Goal: Information Seeking & Learning: Learn about a topic

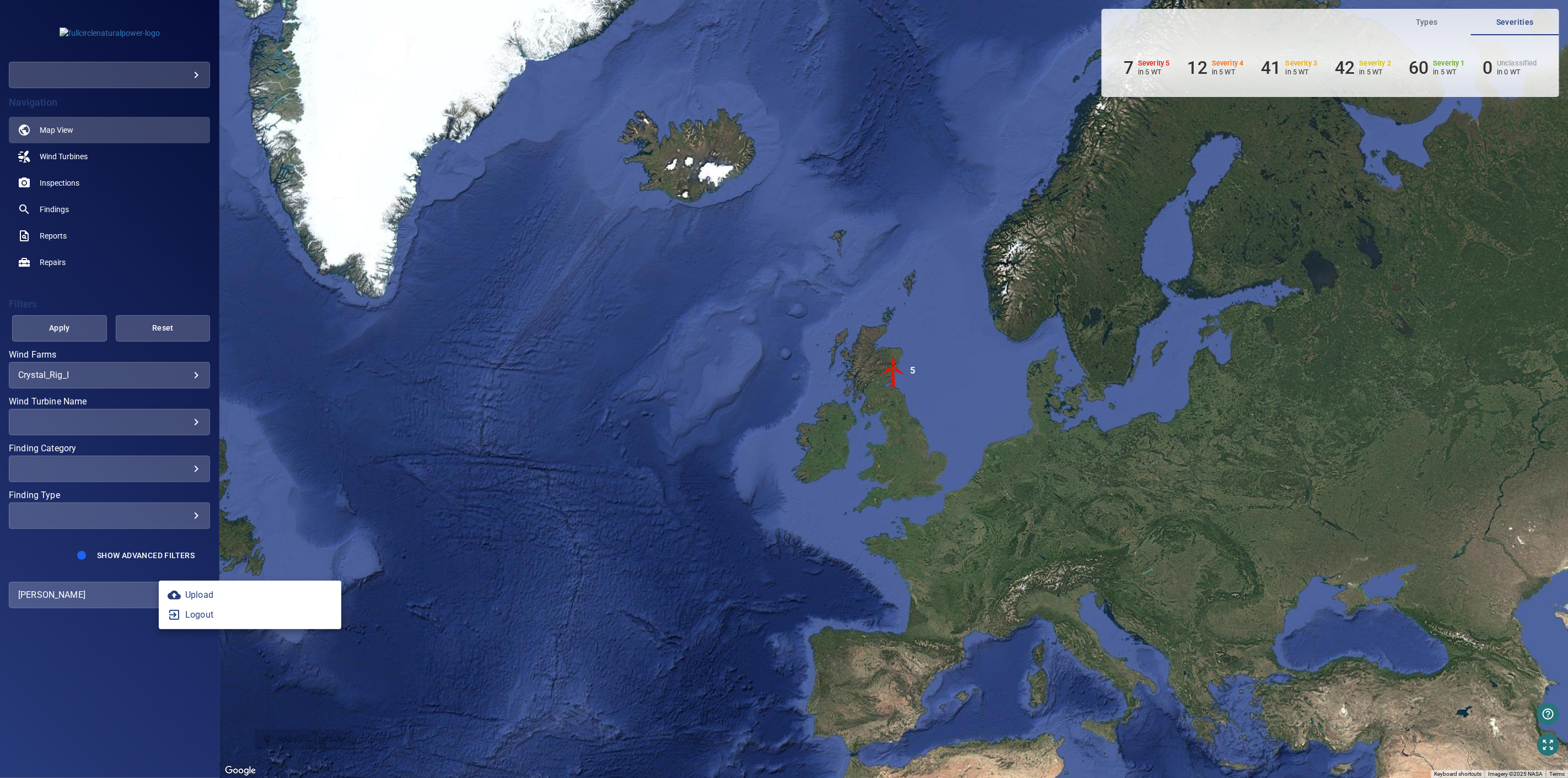
click at [197, 596] on body "**********" at bounding box center [784, 389] width 1568 height 778
click at [249, 591] on link "Upload" at bounding box center [250, 596] width 183 height 20
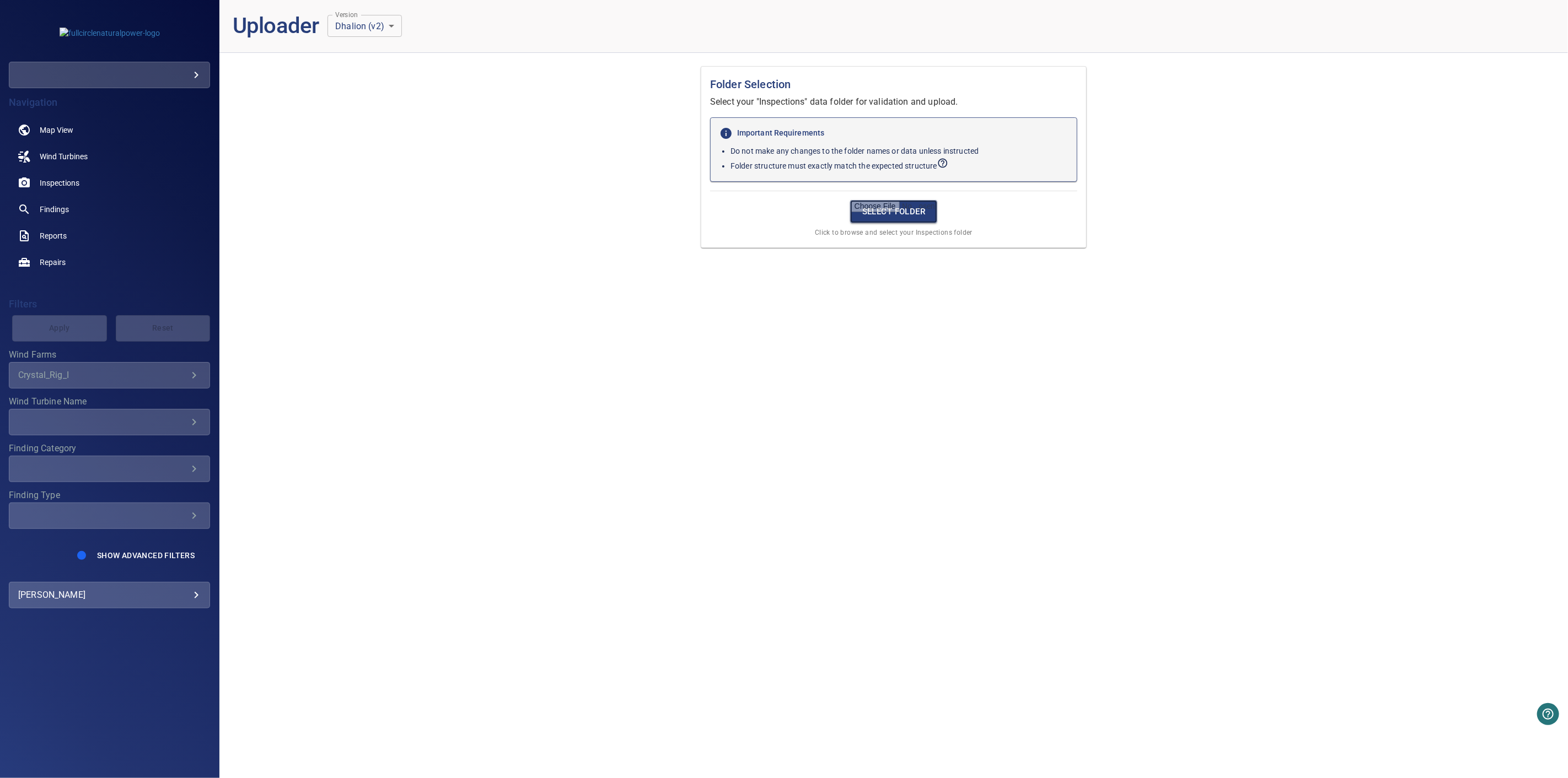
click at [901, 207] on input "file" at bounding box center [894, 211] width 88 height 23
click at [881, 232] on button "Start Upload" at bounding box center [894, 241] width 86 height 23
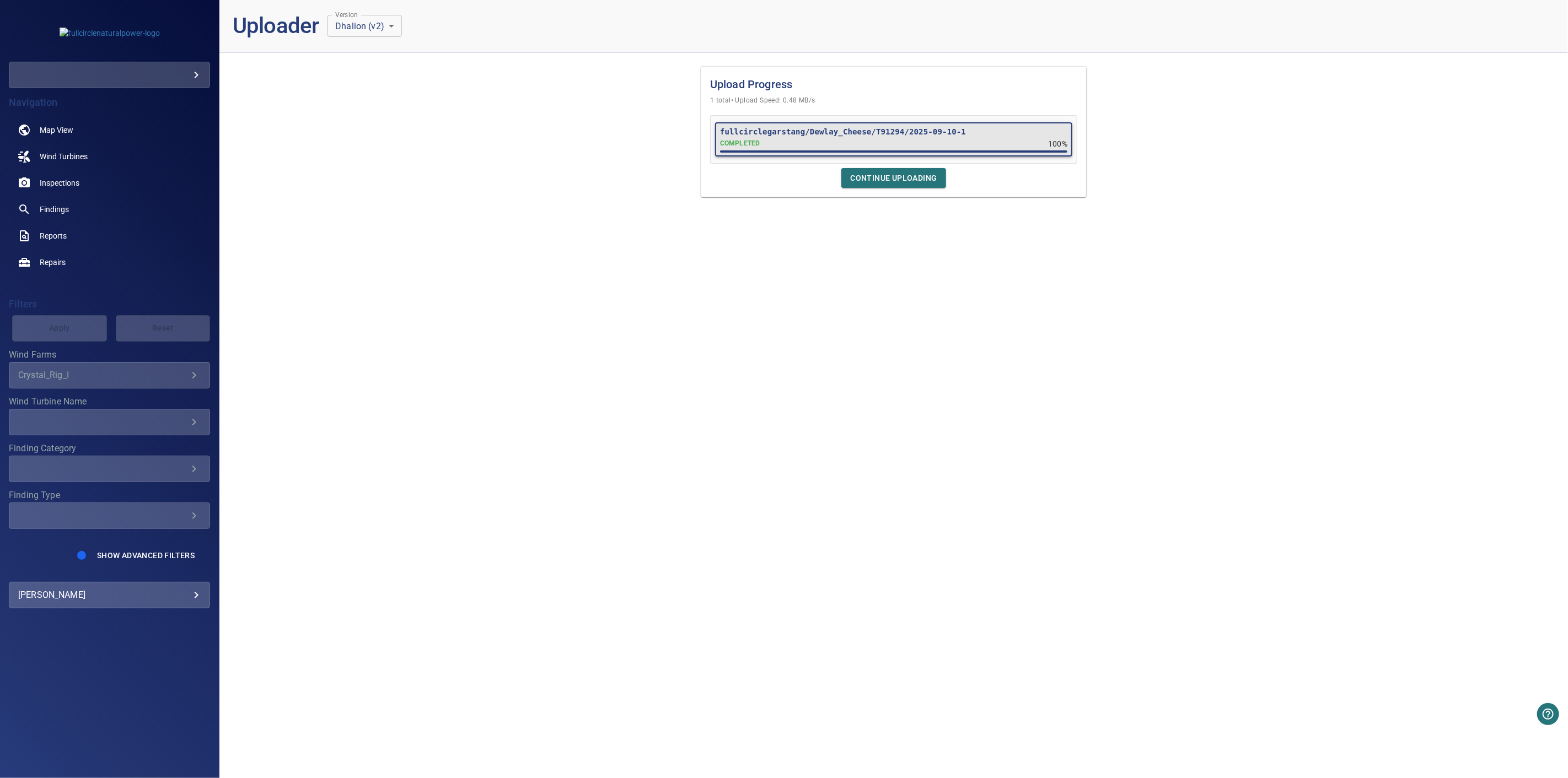
click at [99, 86] on div "​" at bounding box center [109, 74] width 201 height 26
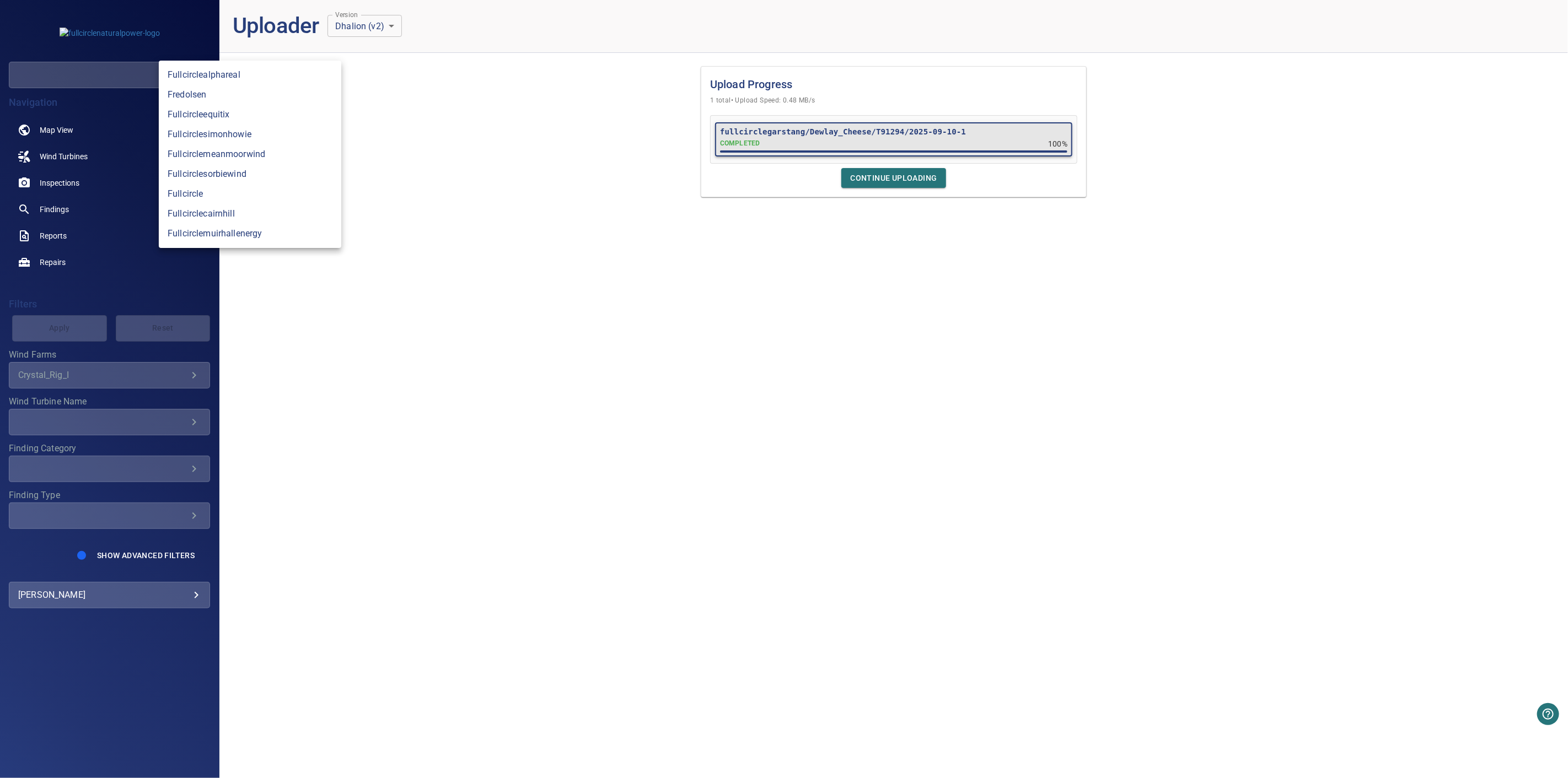
click at [131, 83] on body "**********" at bounding box center [784, 389] width 1568 height 778
click at [131, 79] on div at bounding box center [784, 389] width 1568 height 778
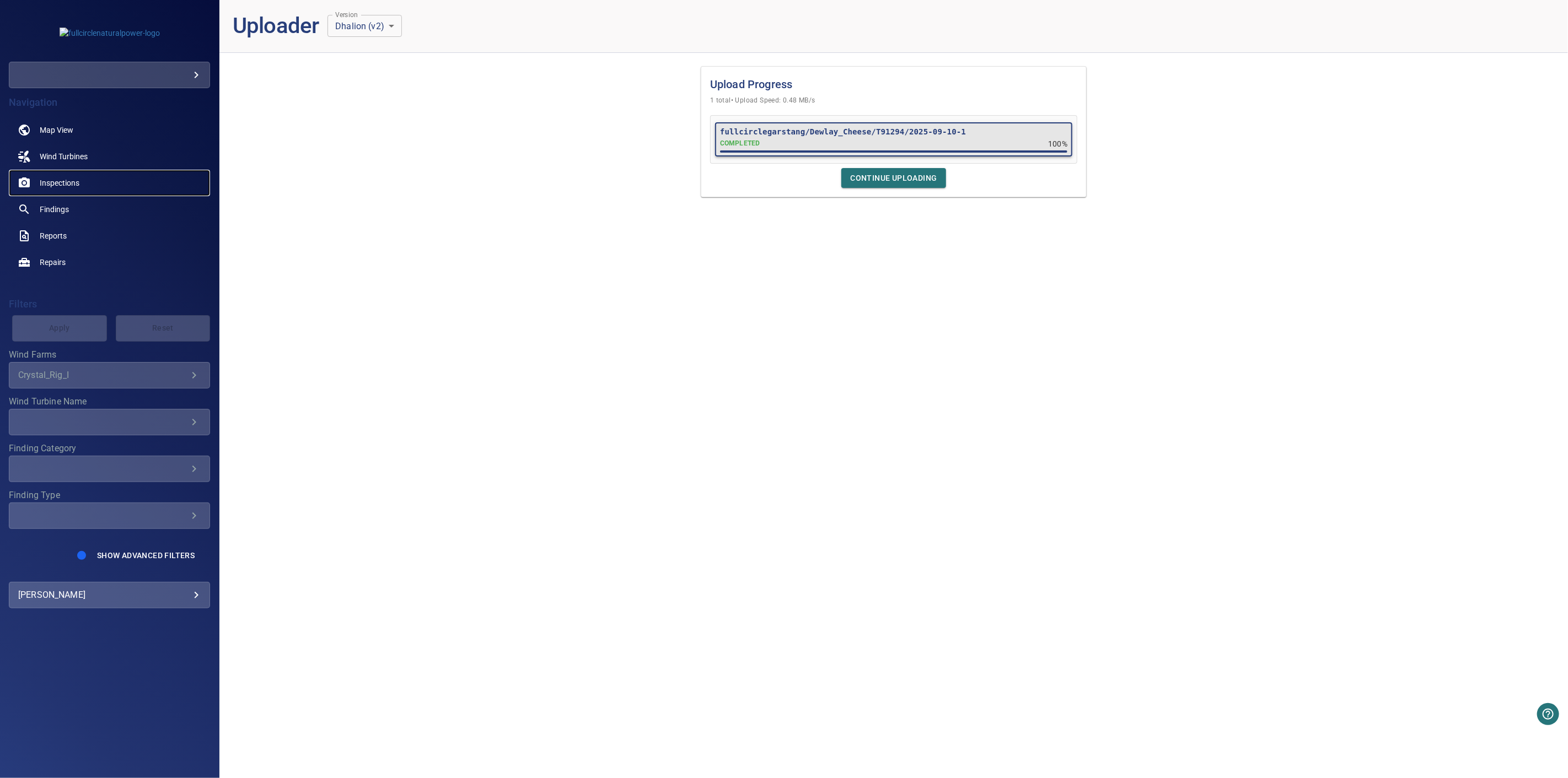
click at [76, 180] on span "Inspections" at bounding box center [59, 183] width 40 height 11
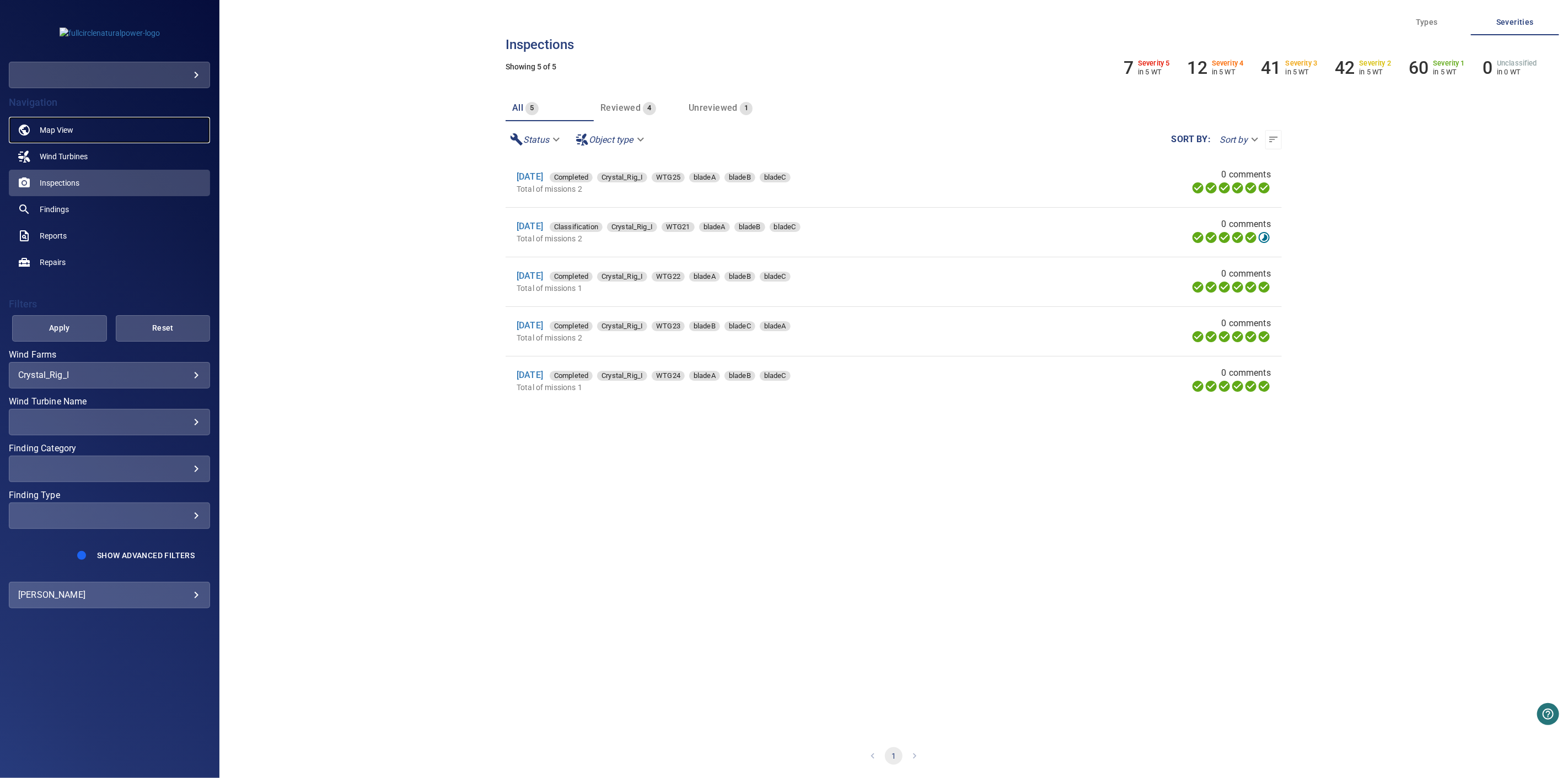
click at [75, 129] on link "Map View" at bounding box center [109, 129] width 201 height 26
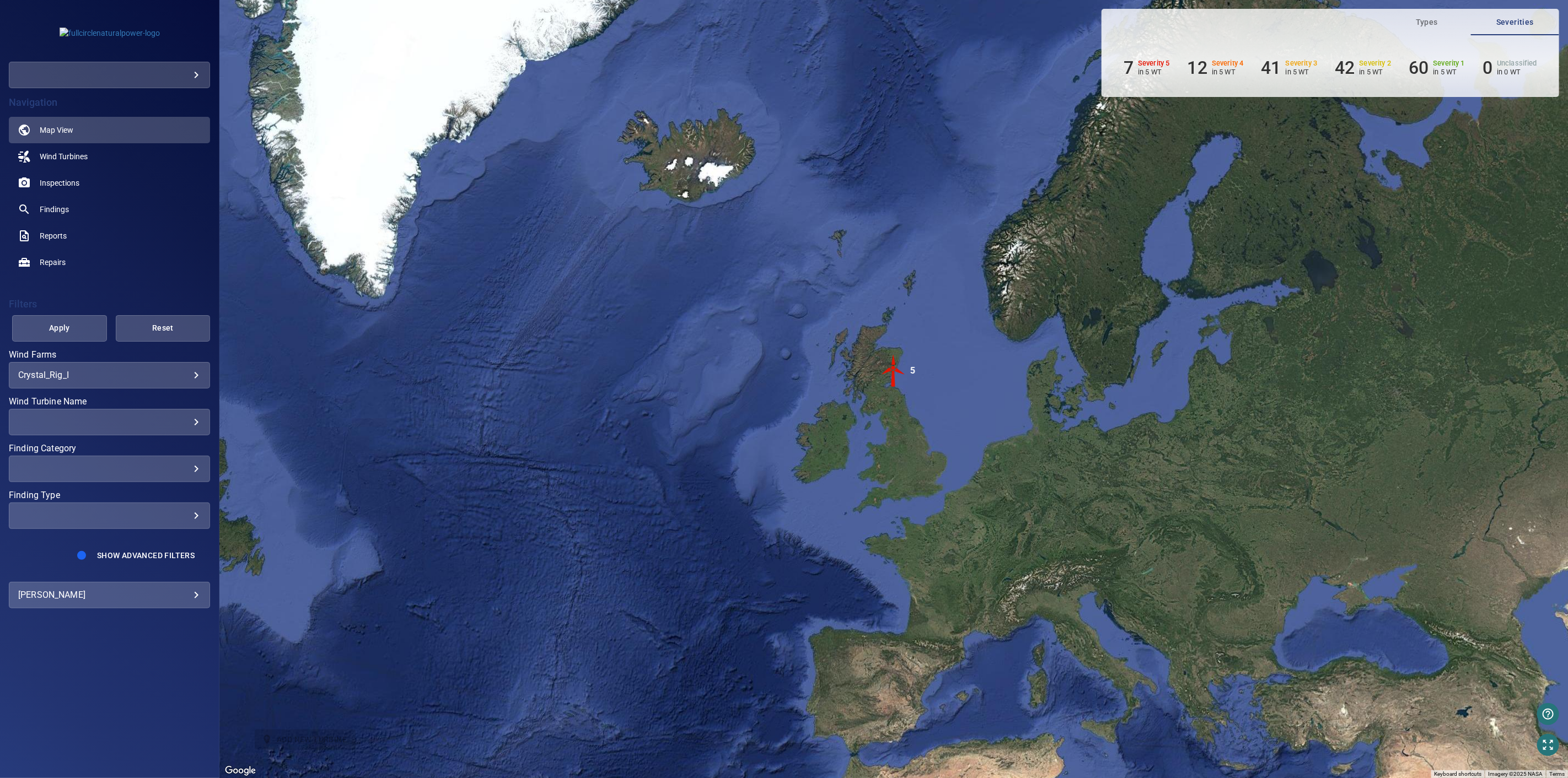
click at [188, 68] on body "**********" at bounding box center [784, 389] width 1568 height 778
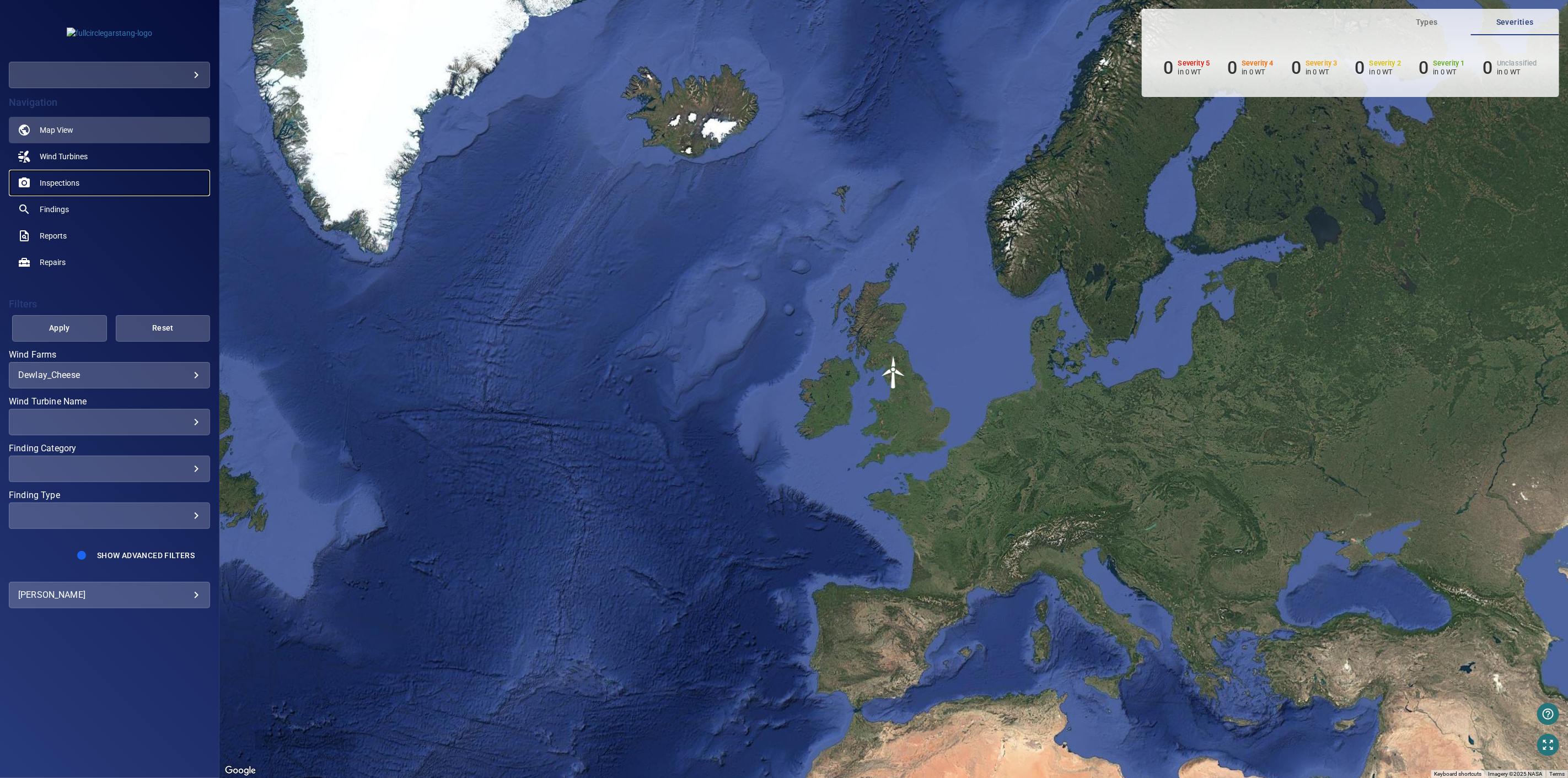
click at [57, 185] on span "Inspections" at bounding box center [59, 183] width 40 height 11
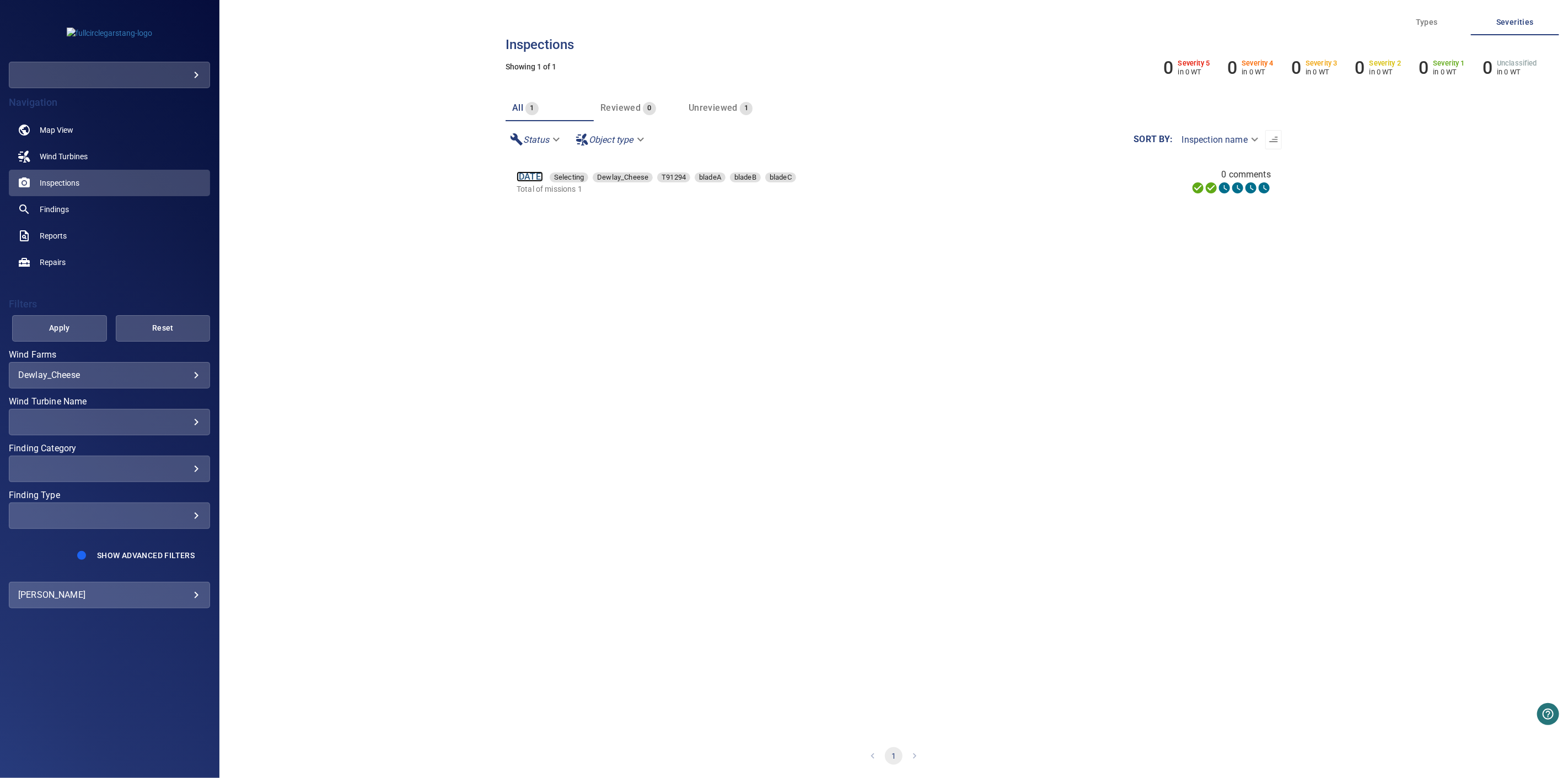
click at [543, 174] on link "10 Sep 2025" at bounding box center [529, 176] width 26 height 11
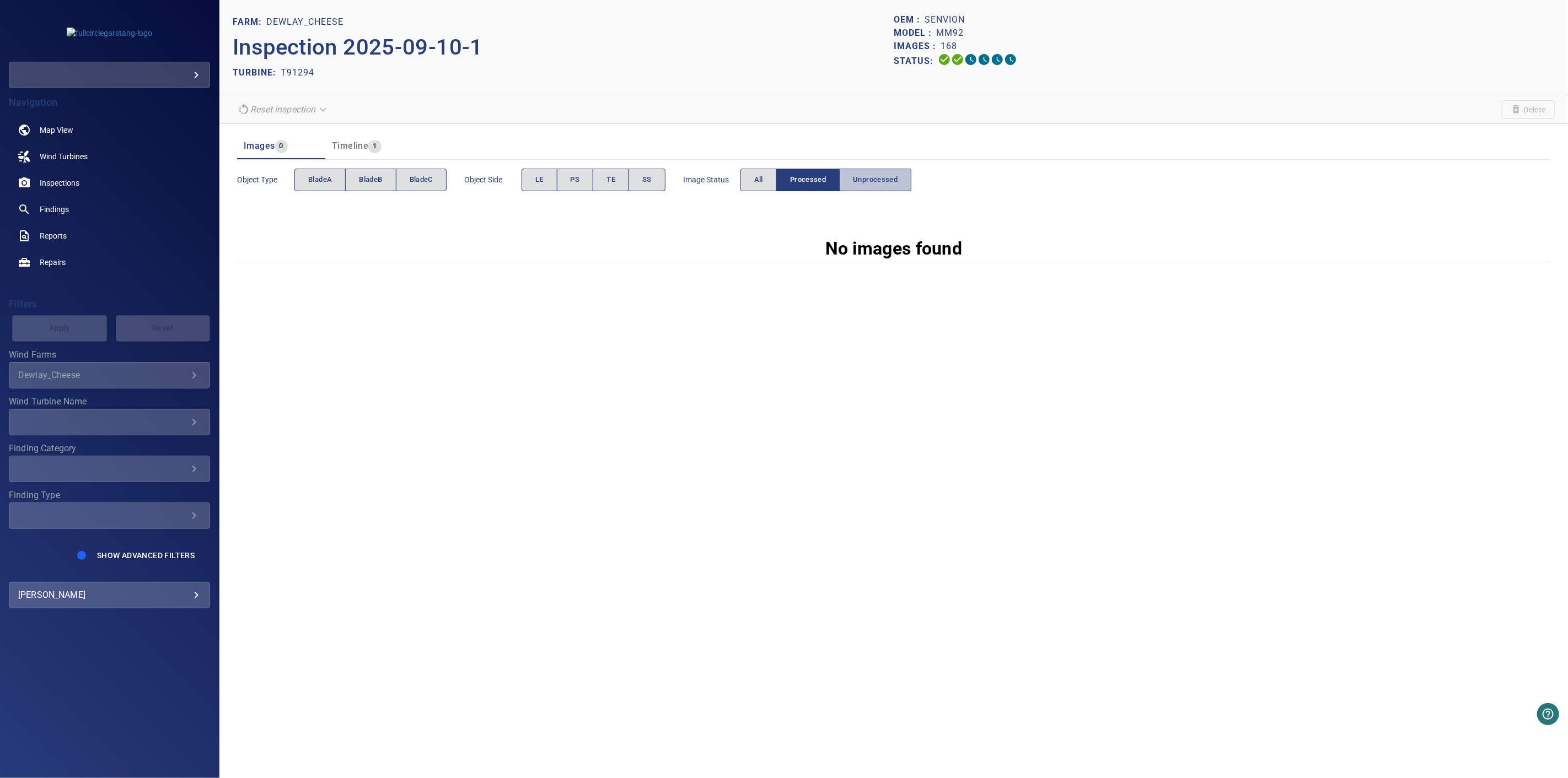
click at [873, 175] on span "Unprocessed" at bounding box center [875, 180] width 45 height 13
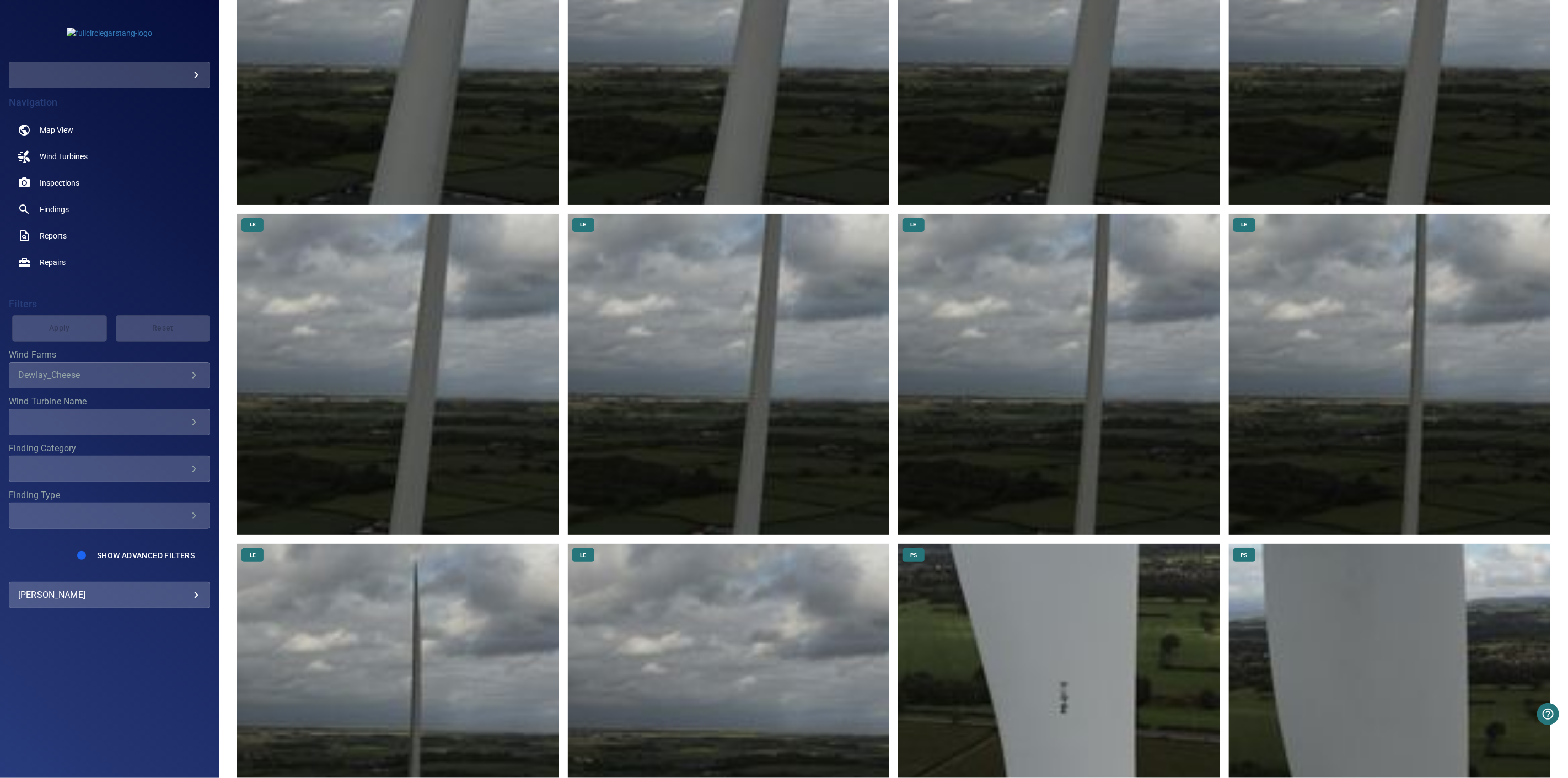
scroll to position [857, 0]
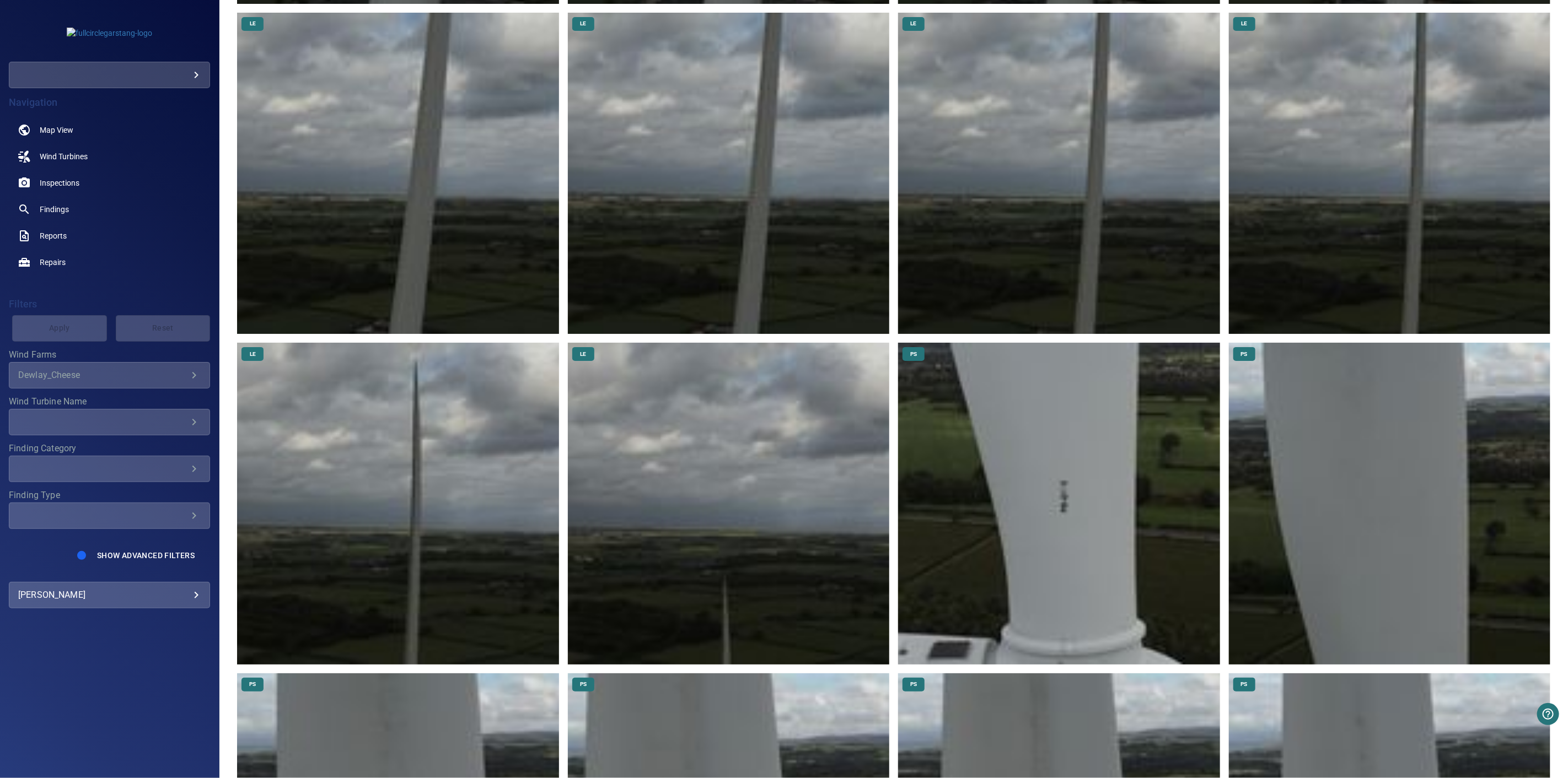
click at [419, 454] on img at bounding box center [398, 504] width 321 height 321
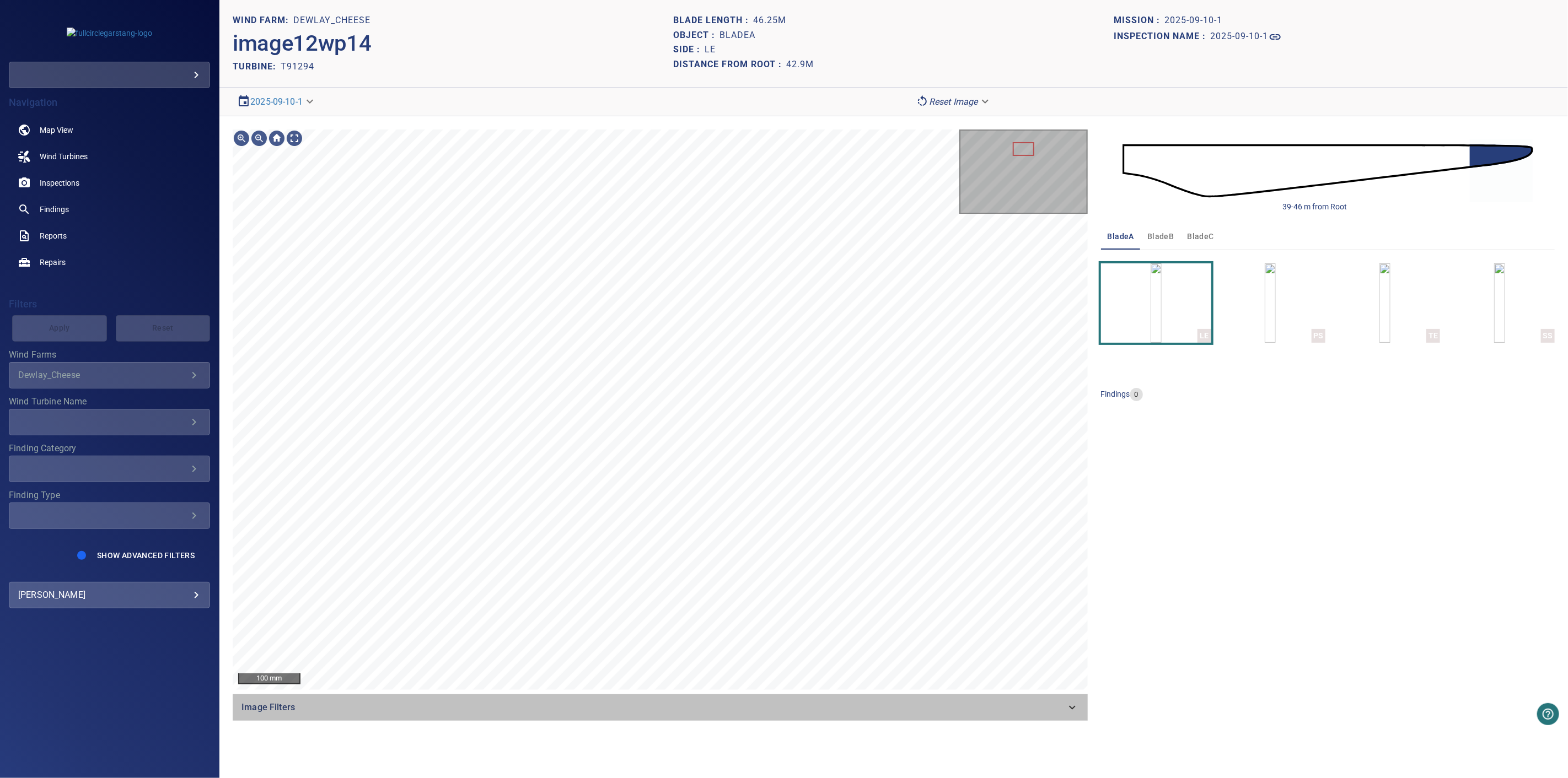
click at [338, 697] on div "Image Filters" at bounding box center [660, 707] width 855 height 26
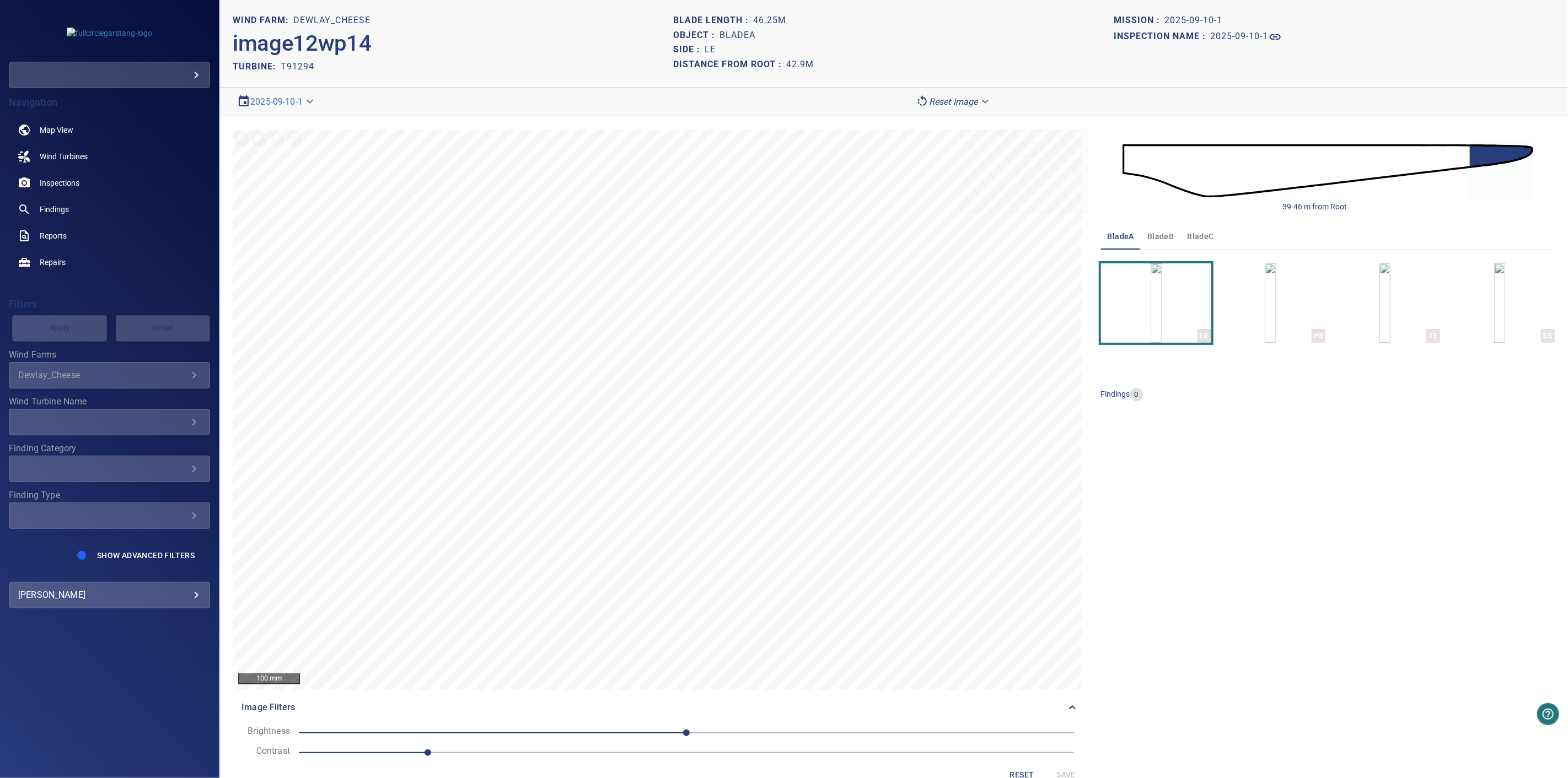
click at [473, 751] on span "1" at bounding box center [686, 753] width 776 height 16
click at [723, 731] on span "0" at bounding box center [686, 733] width 776 height 16
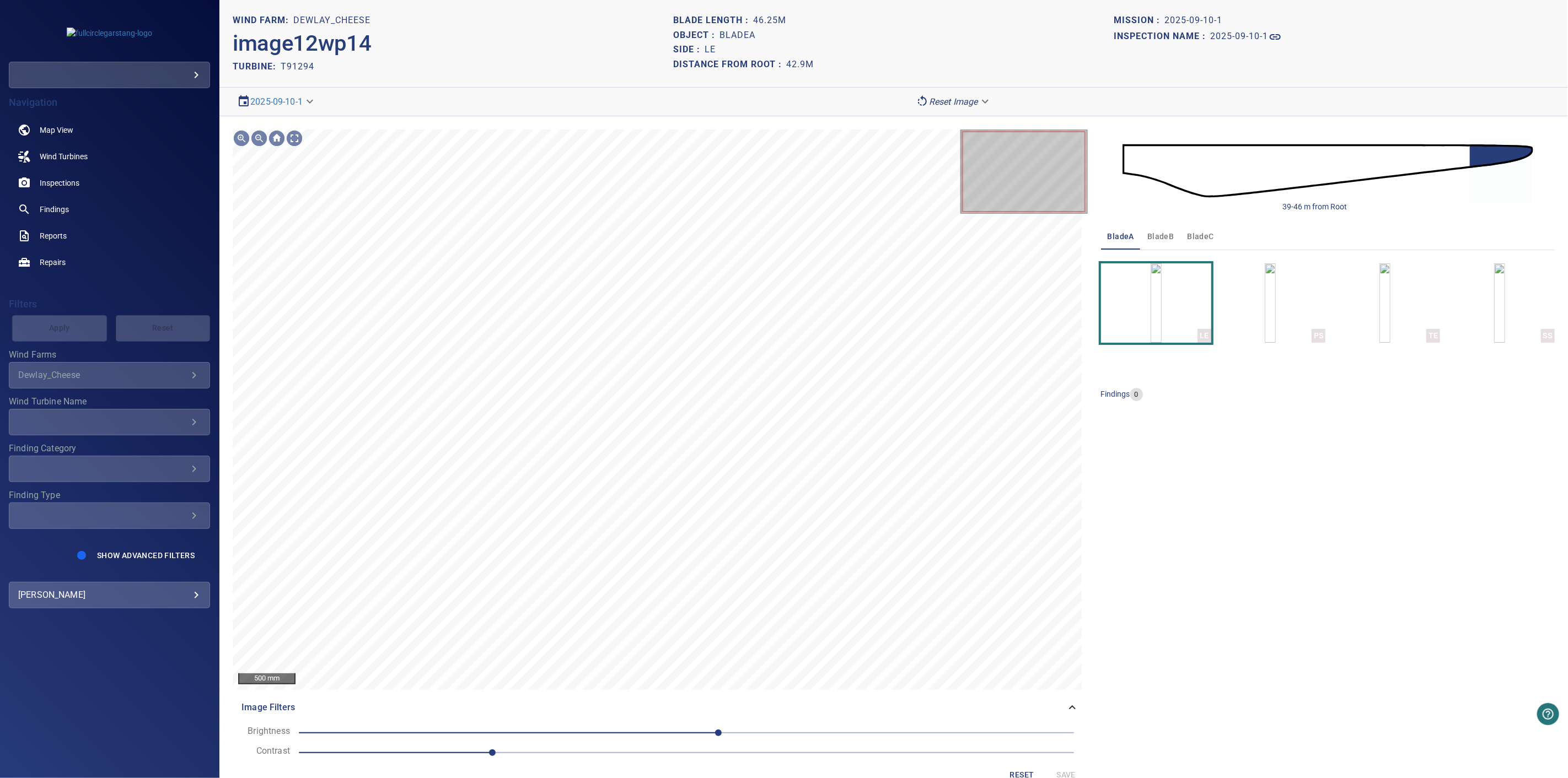
click at [784, 723] on div "Brightness 10 Contrast 1.1 Reset Save" at bounding box center [660, 755] width 855 height 69
click at [821, 726] on div "Brightness 10 Contrast 1.1 Reset Save" at bounding box center [660, 755] width 855 height 69
click at [822, 733] on span "10" at bounding box center [686, 733] width 776 height 16
click at [858, 735] on span "50" at bounding box center [686, 733] width 776 height 16
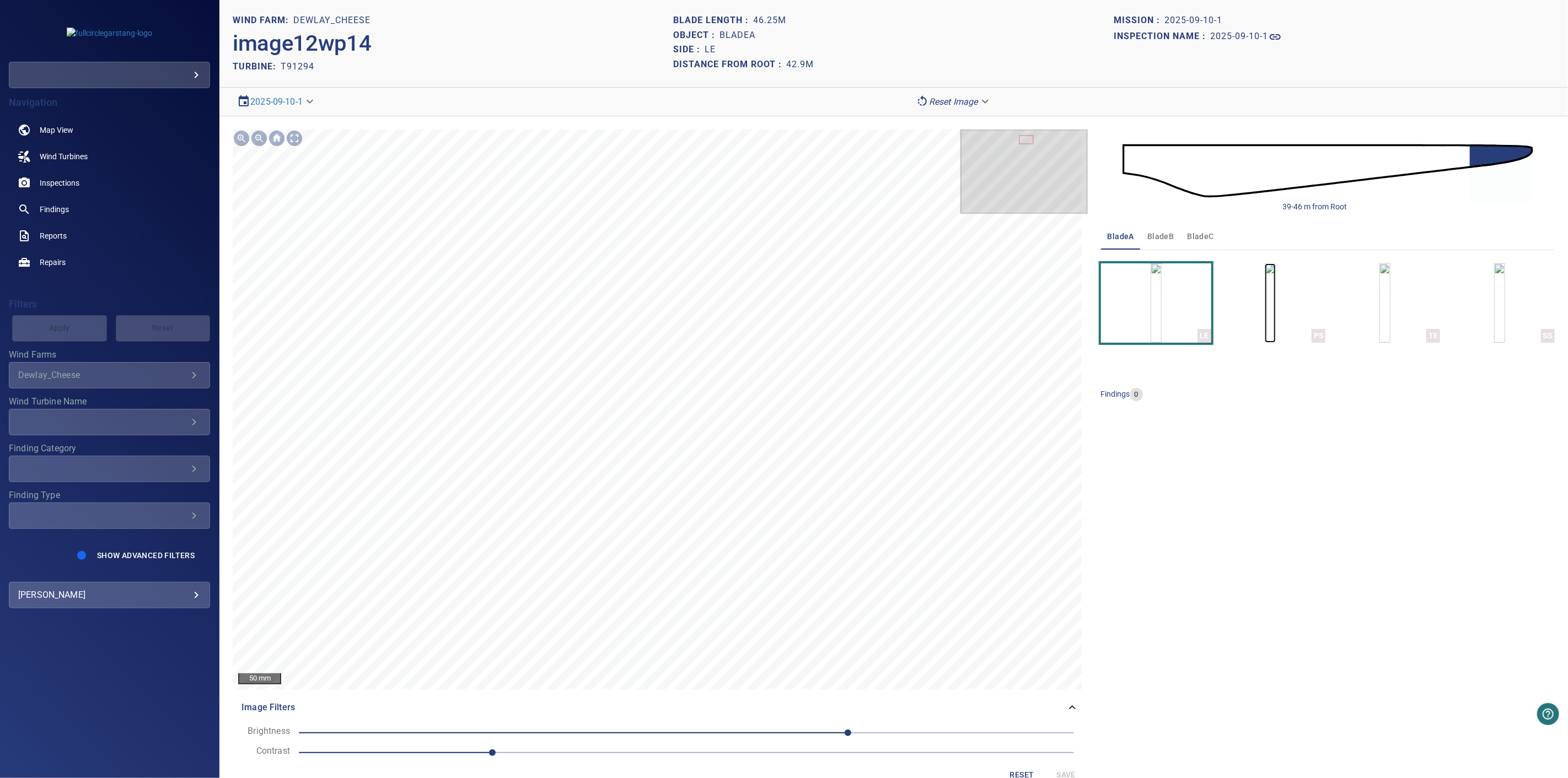
click at [1273, 322] on img "button" at bounding box center [1271, 303] width 11 height 79
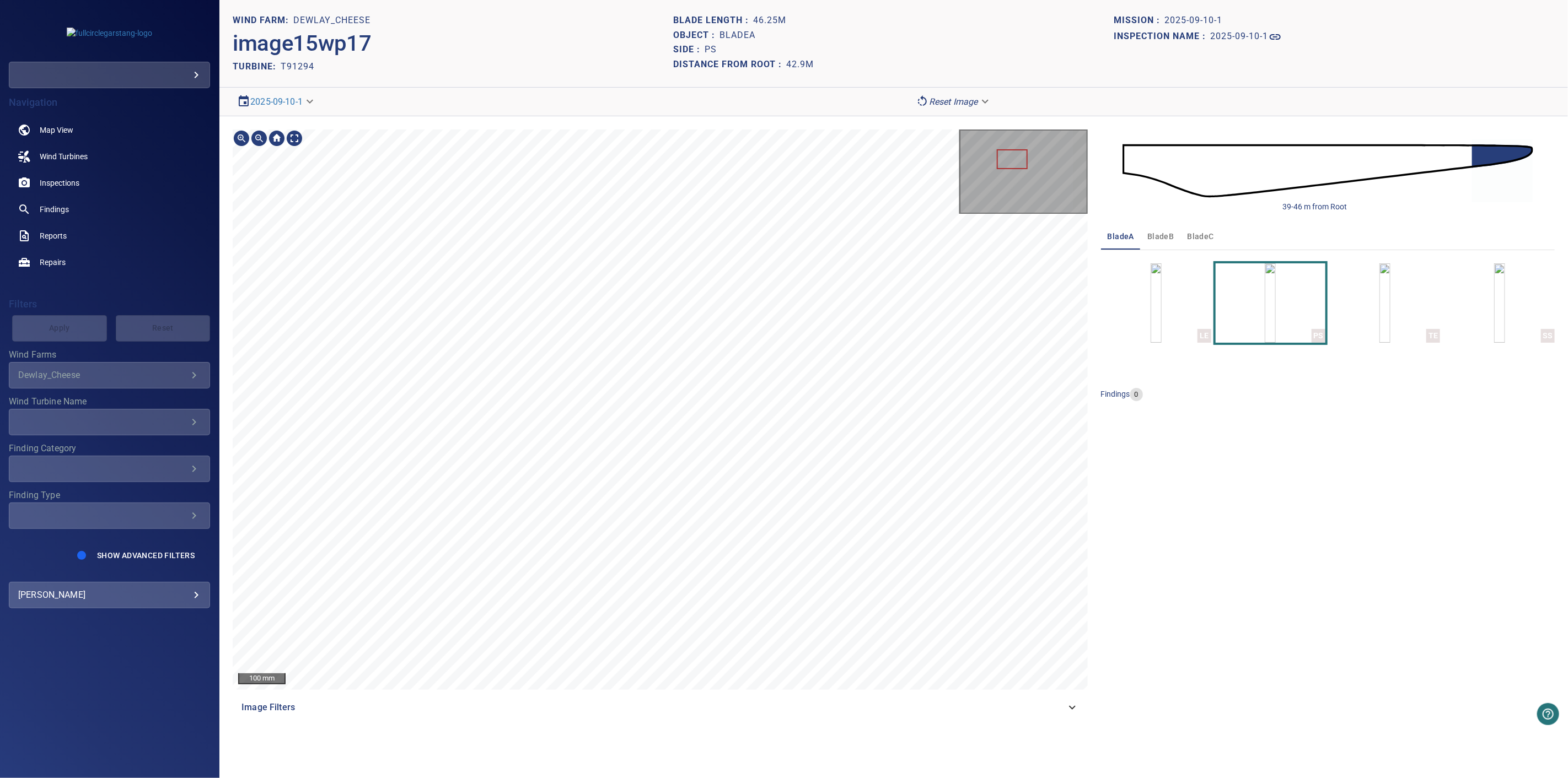
click at [604, 698] on div "100 mm Image Filters" at bounding box center [660, 425] width 855 height 591
click at [610, 765] on section "**********" at bounding box center [894, 389] width 1349 height 778
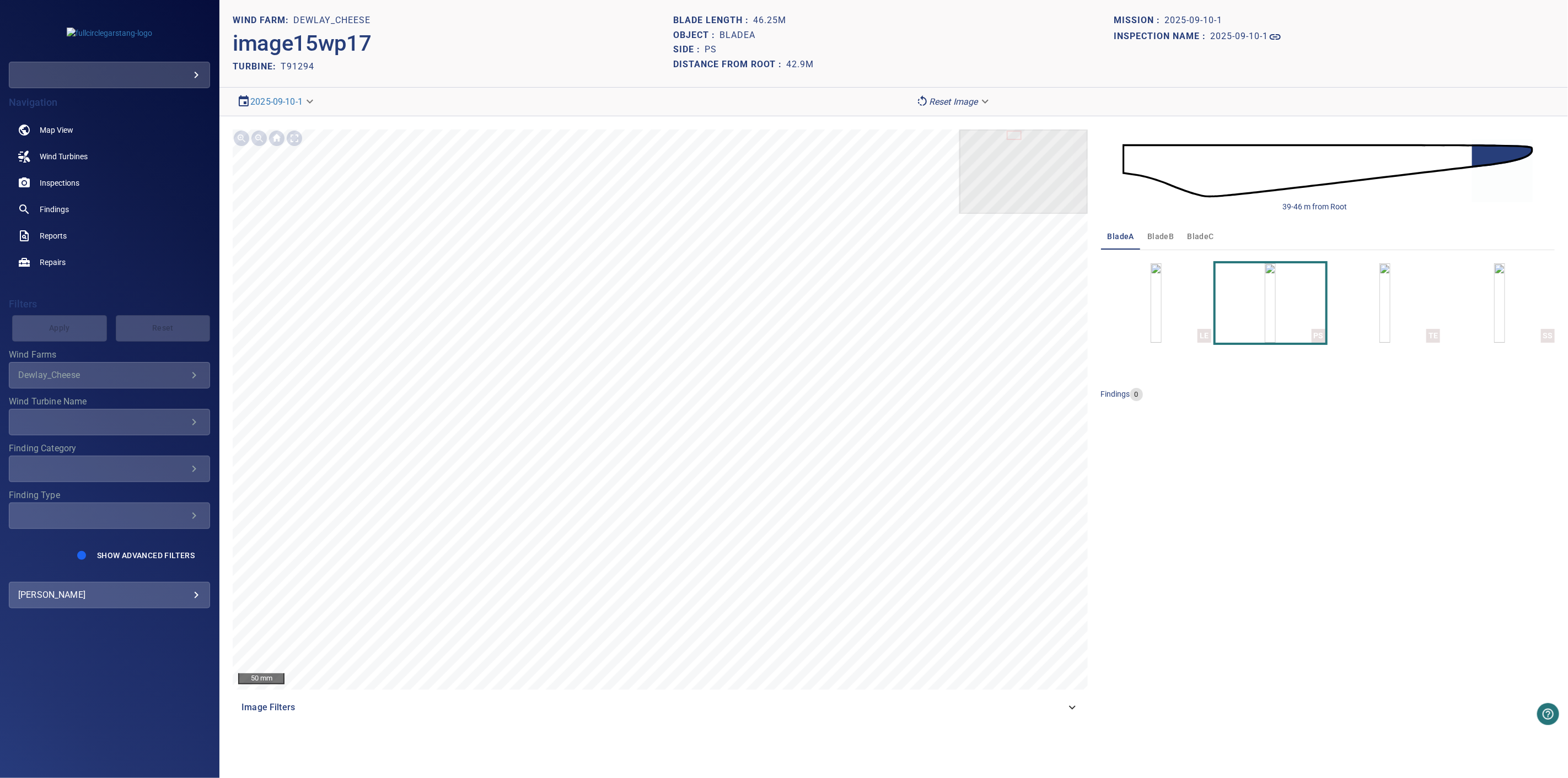
click at [1175, 238] on button "bladeB" at bounding box center [1160, 236] width 40 height 26
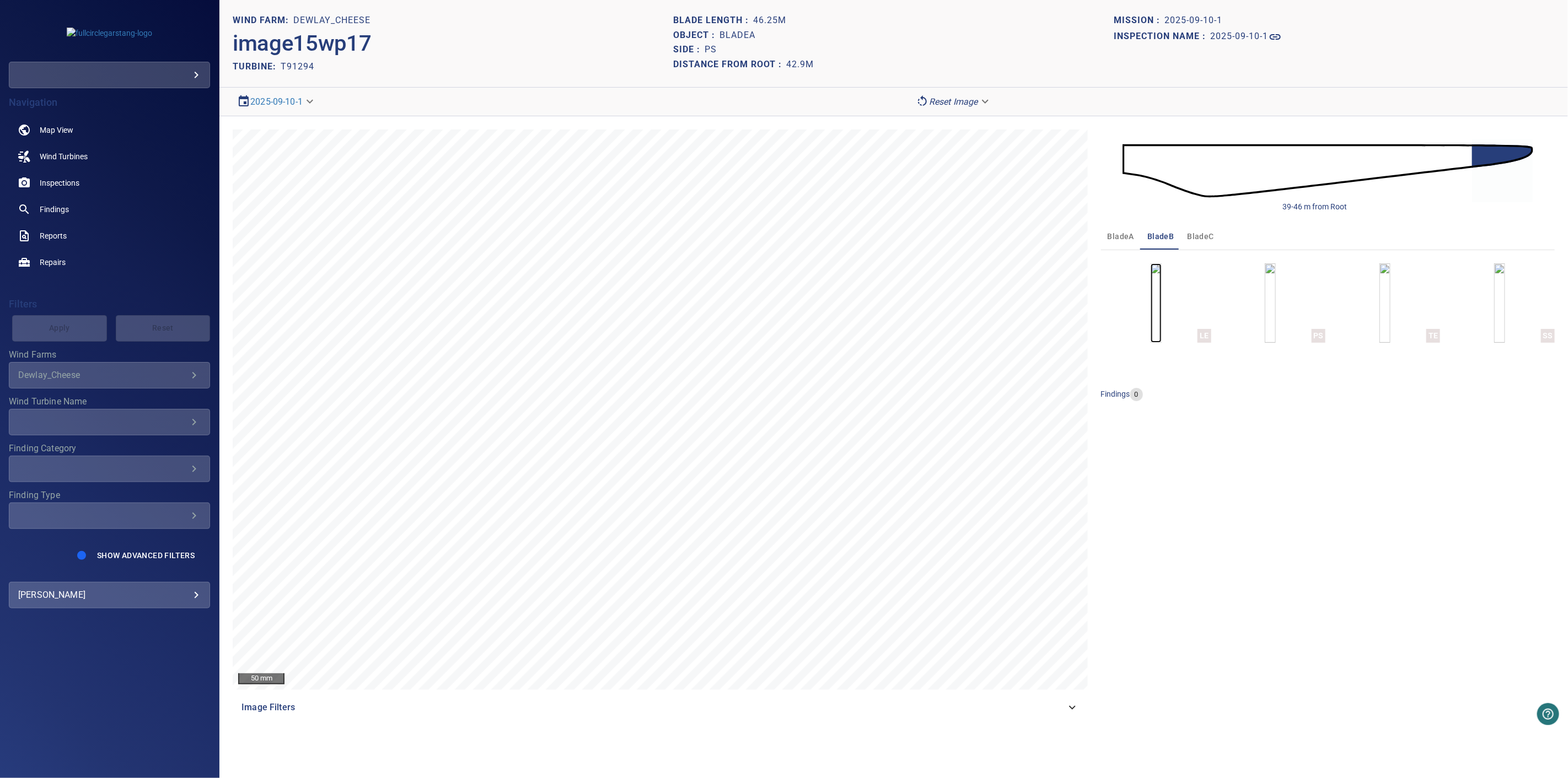
click at [1159, 323] on img "button" at bounding box center [1156, 303] width 11 height 79
click at [64, 180] on span "Inspections" at bounding box center [59, 183] width 40 height 11
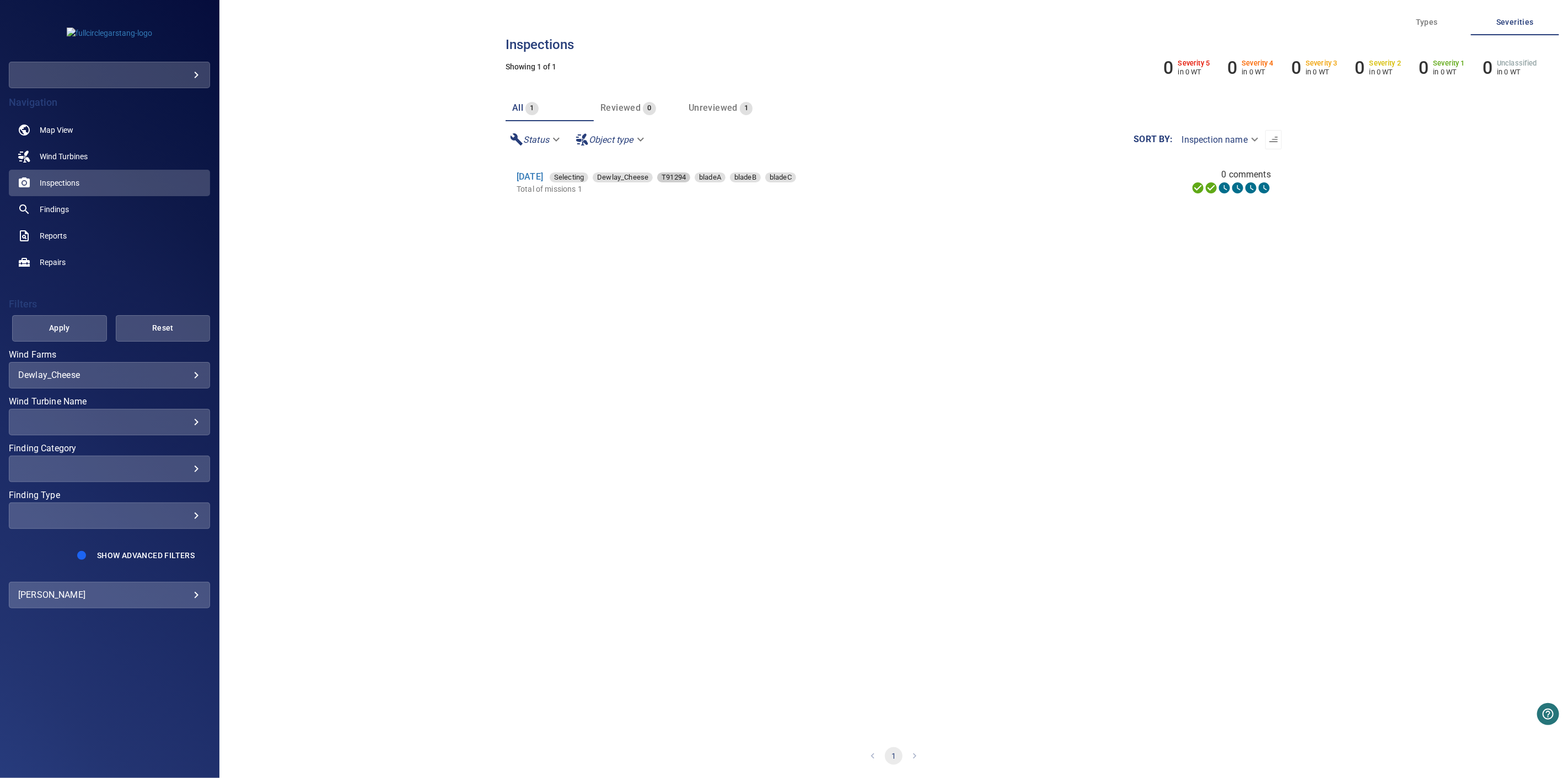
click at [691, 180] on span "T91294" at bounding box center [674, 178] width 33 height 11
type input "**********"
click at [543, 174] on link "10 Sep 2025" at bounding box center [529, 176] width 26 height 11
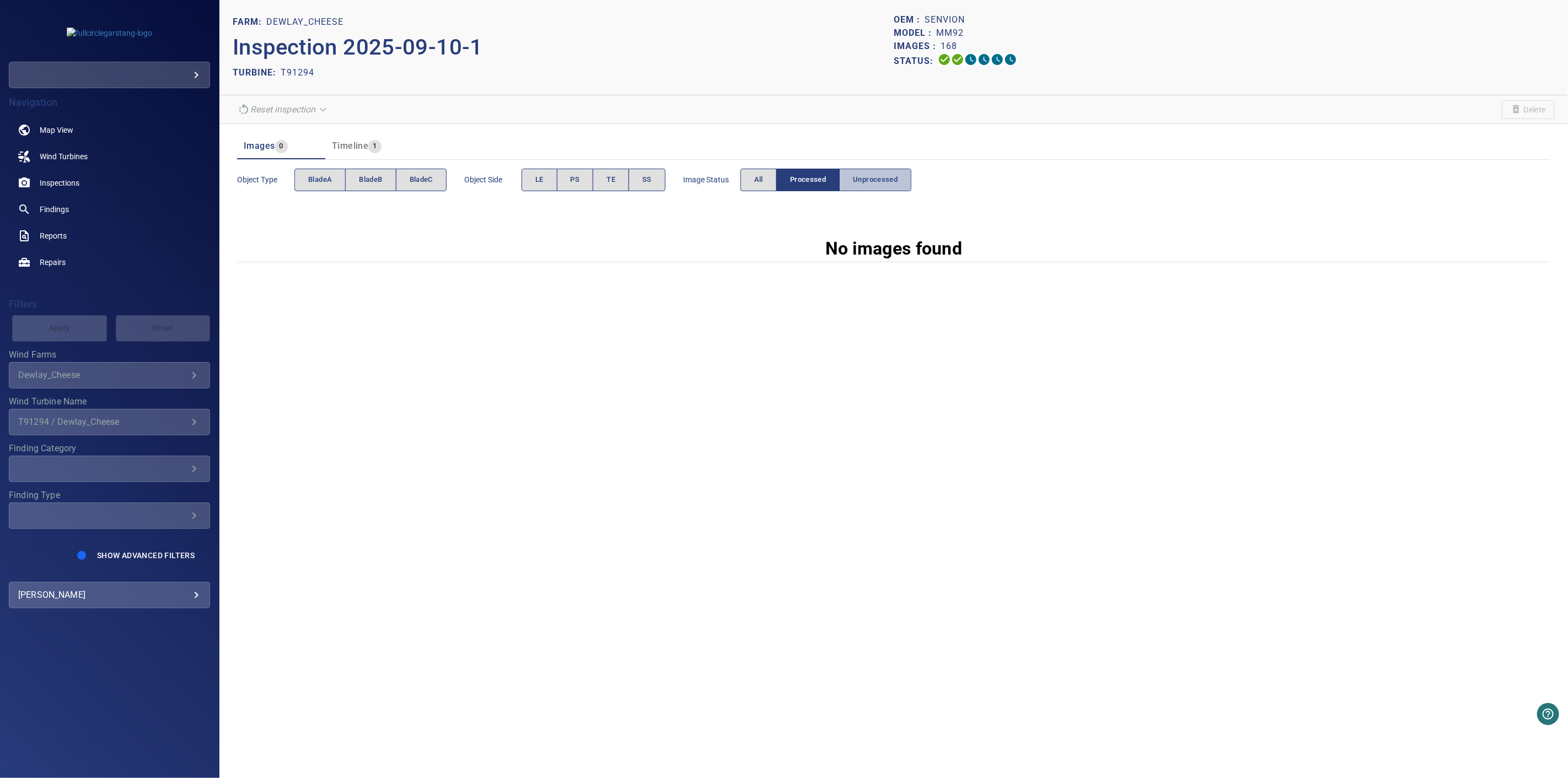
click at [911, 185] on button "Unprocessed" at bounding box center [875, 180] width 72 height 23
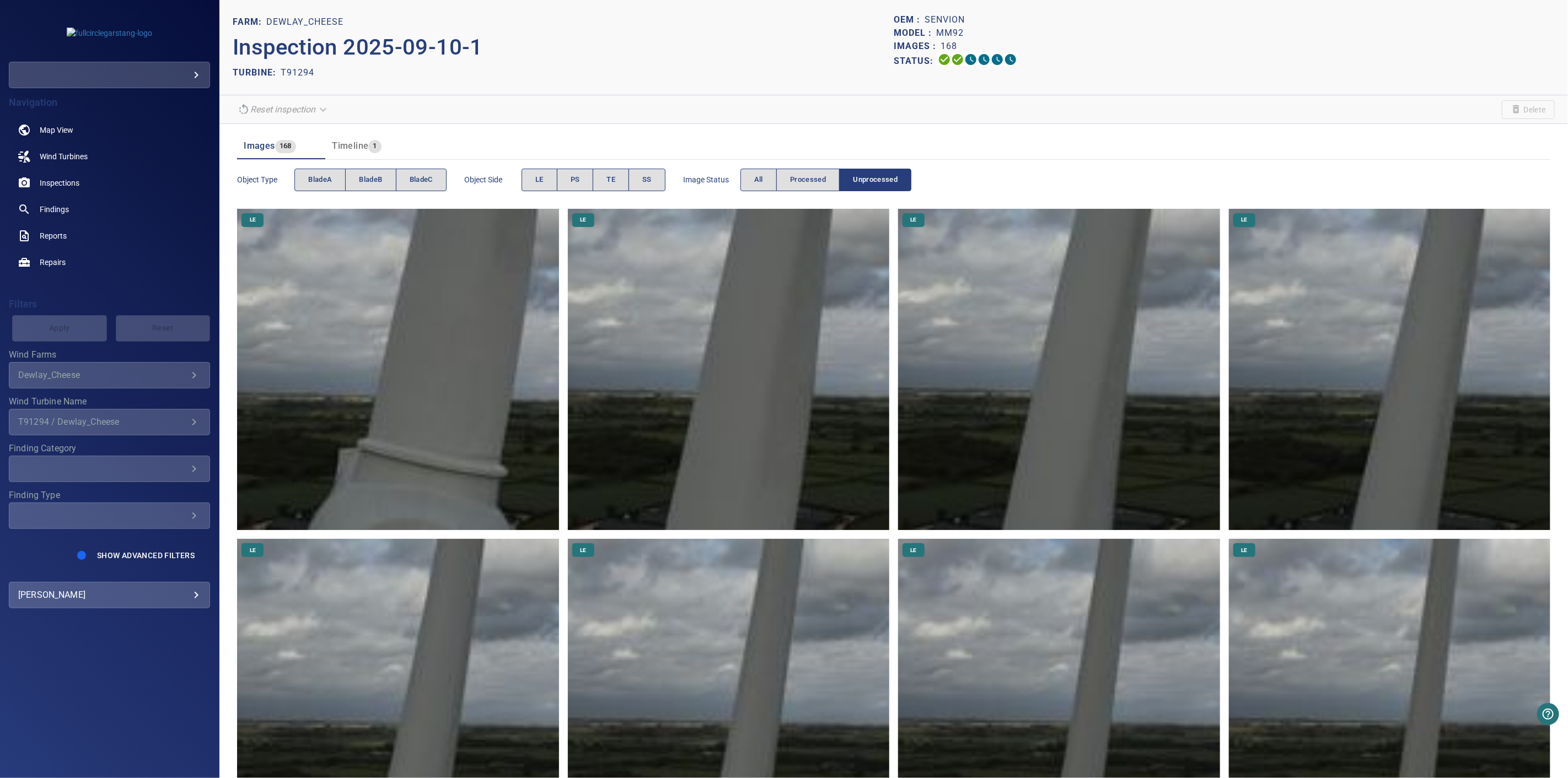
click at [898, 182] on span "Unprocessed" at bounding box center [875, 180] width 45 height 13
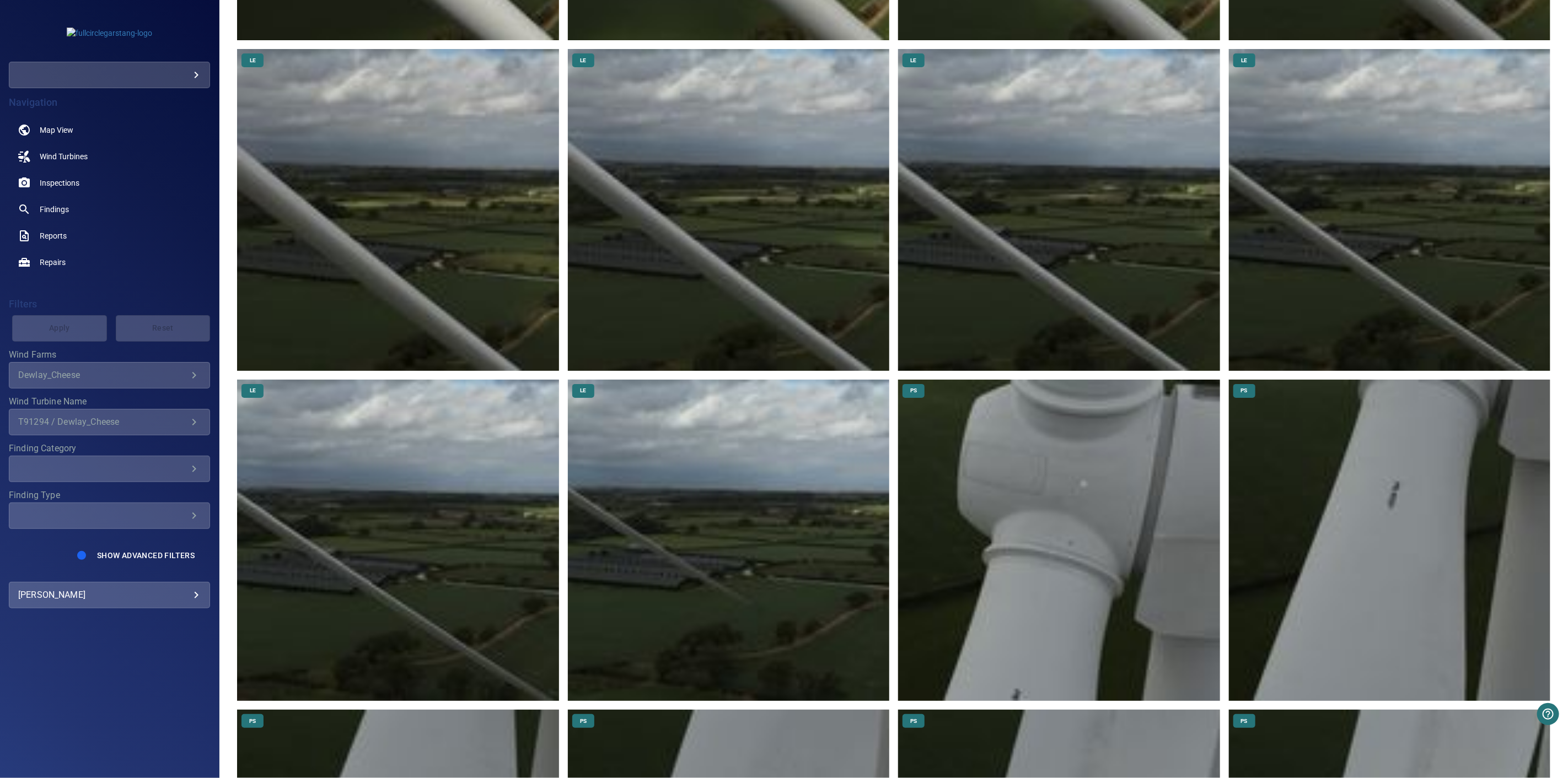
scroll to position [5511, 0]
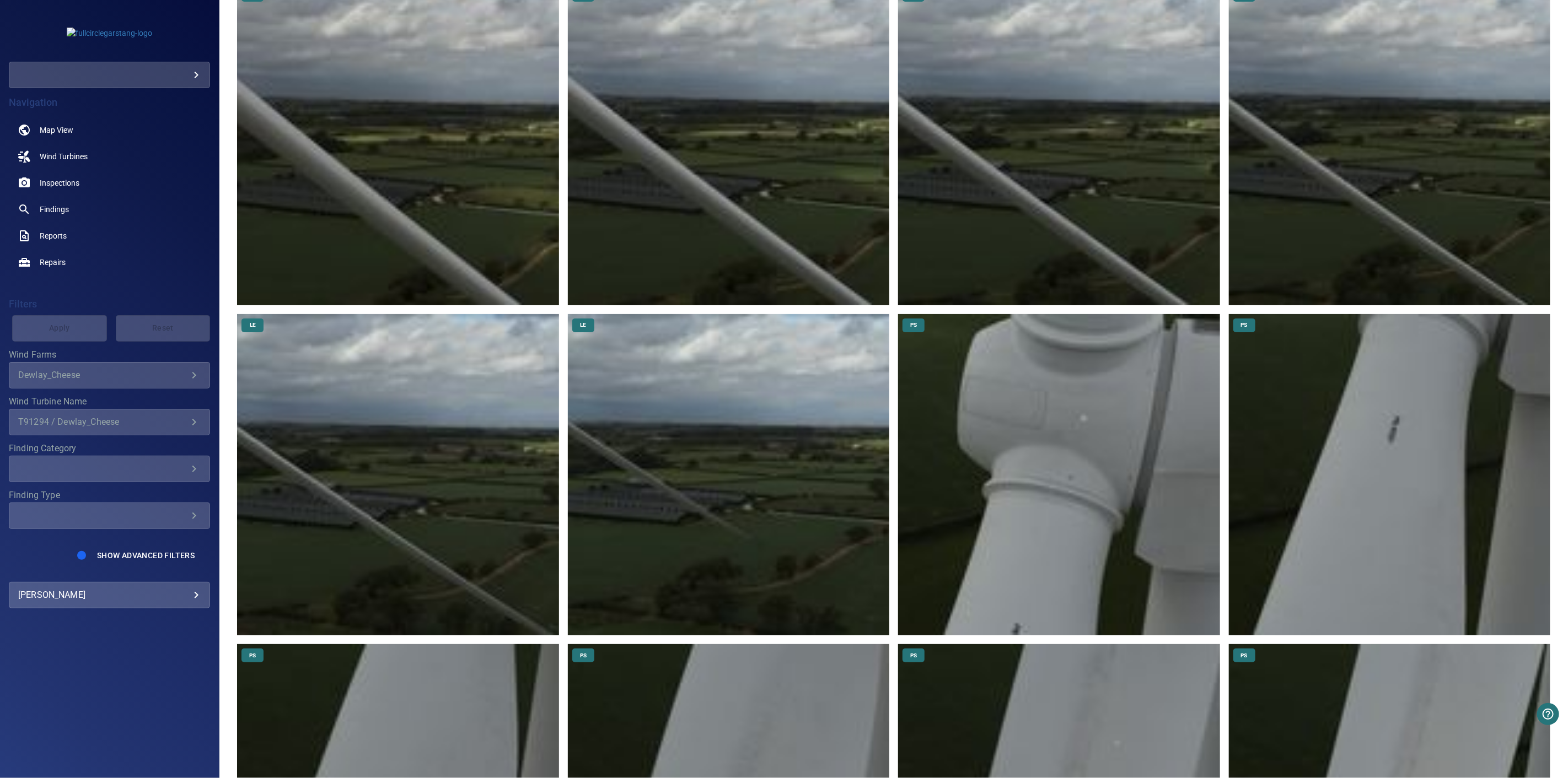
click at [759, 499] on img at bounding box center [729, 475] width 321 height 321
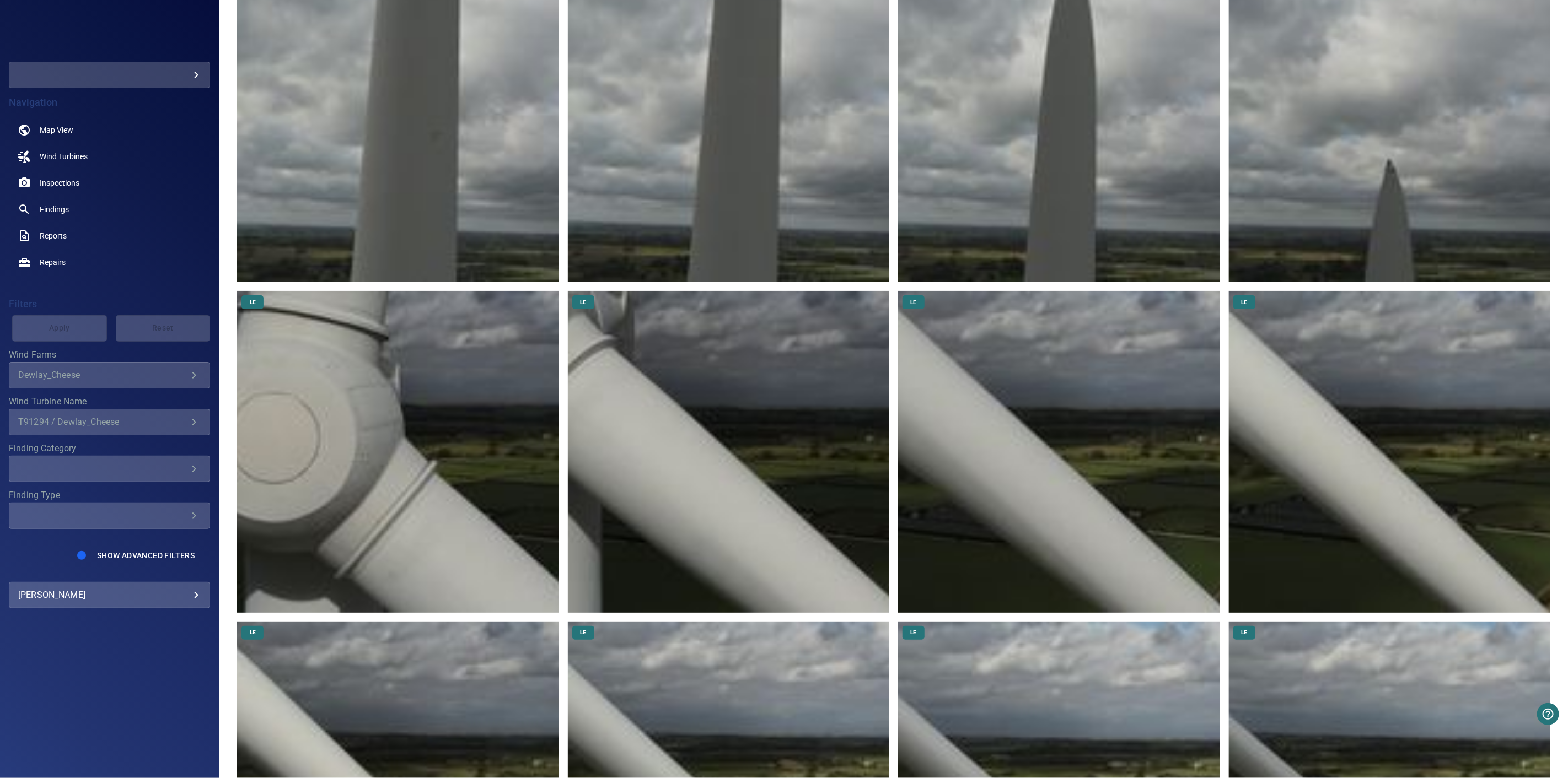
scroll to position [4348, 0]
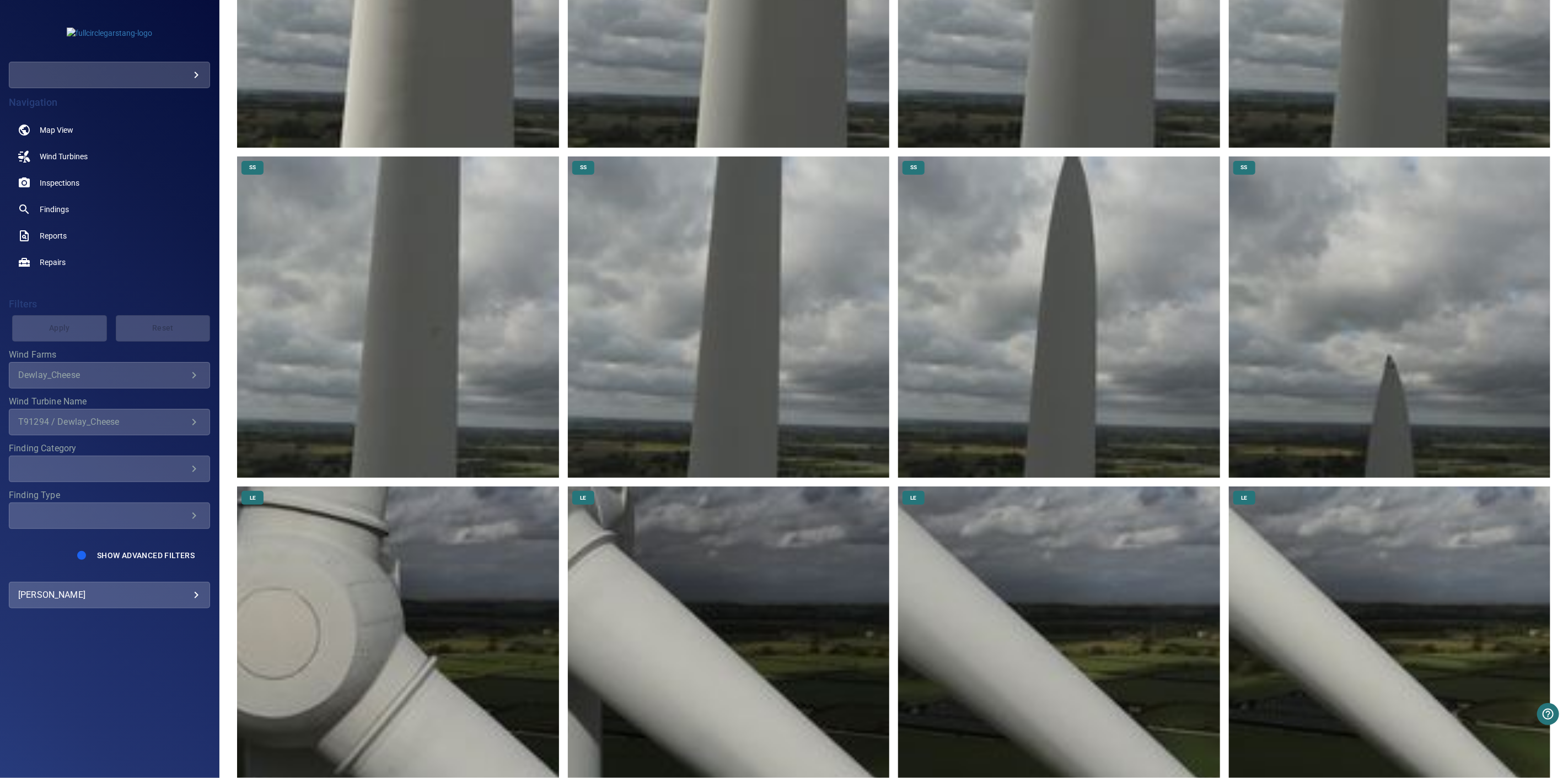
click at [1397, 350] on img at bounding box center [1390, 317] width 321 height 321
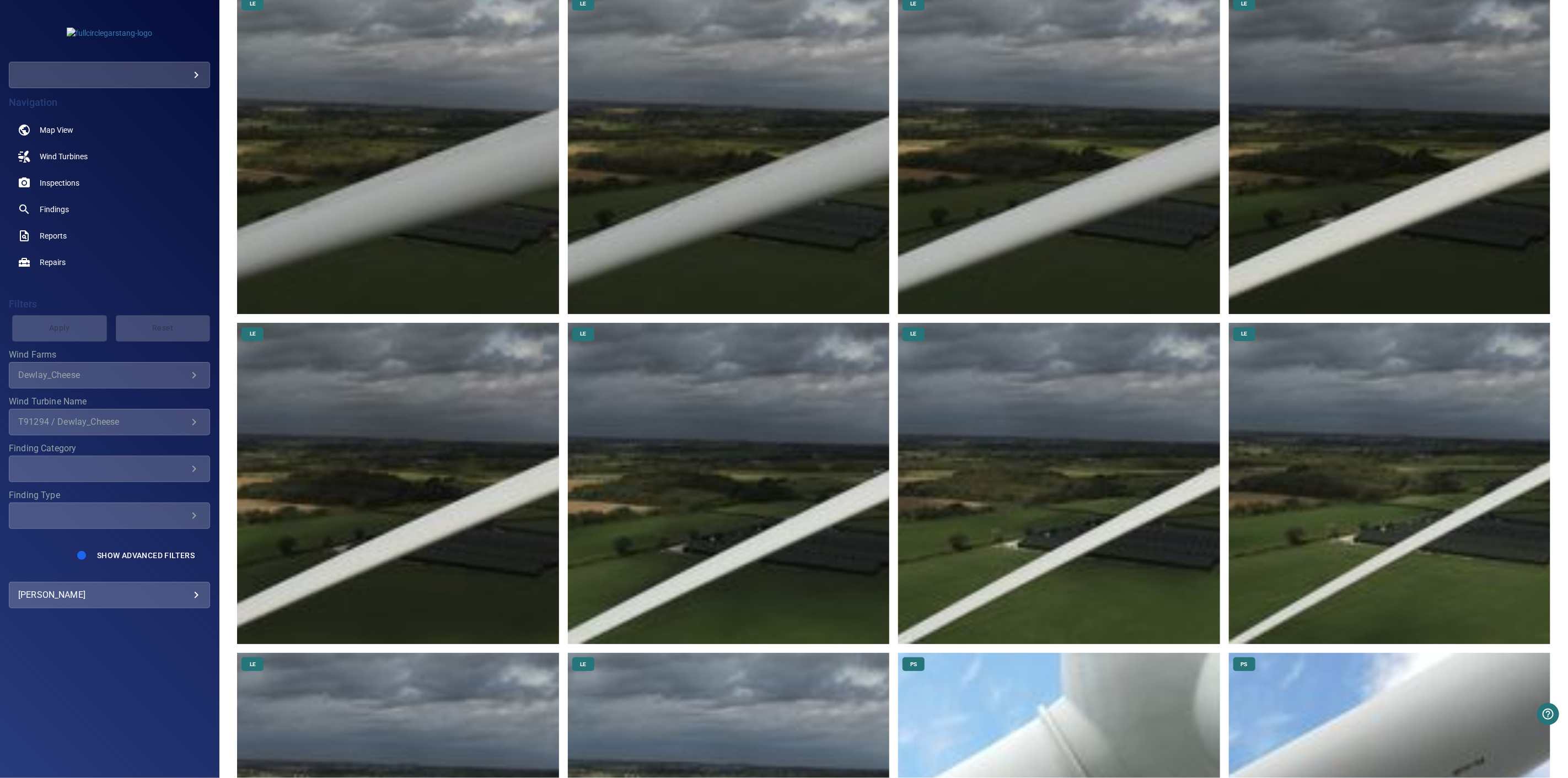
scroll to position [10165, 0]
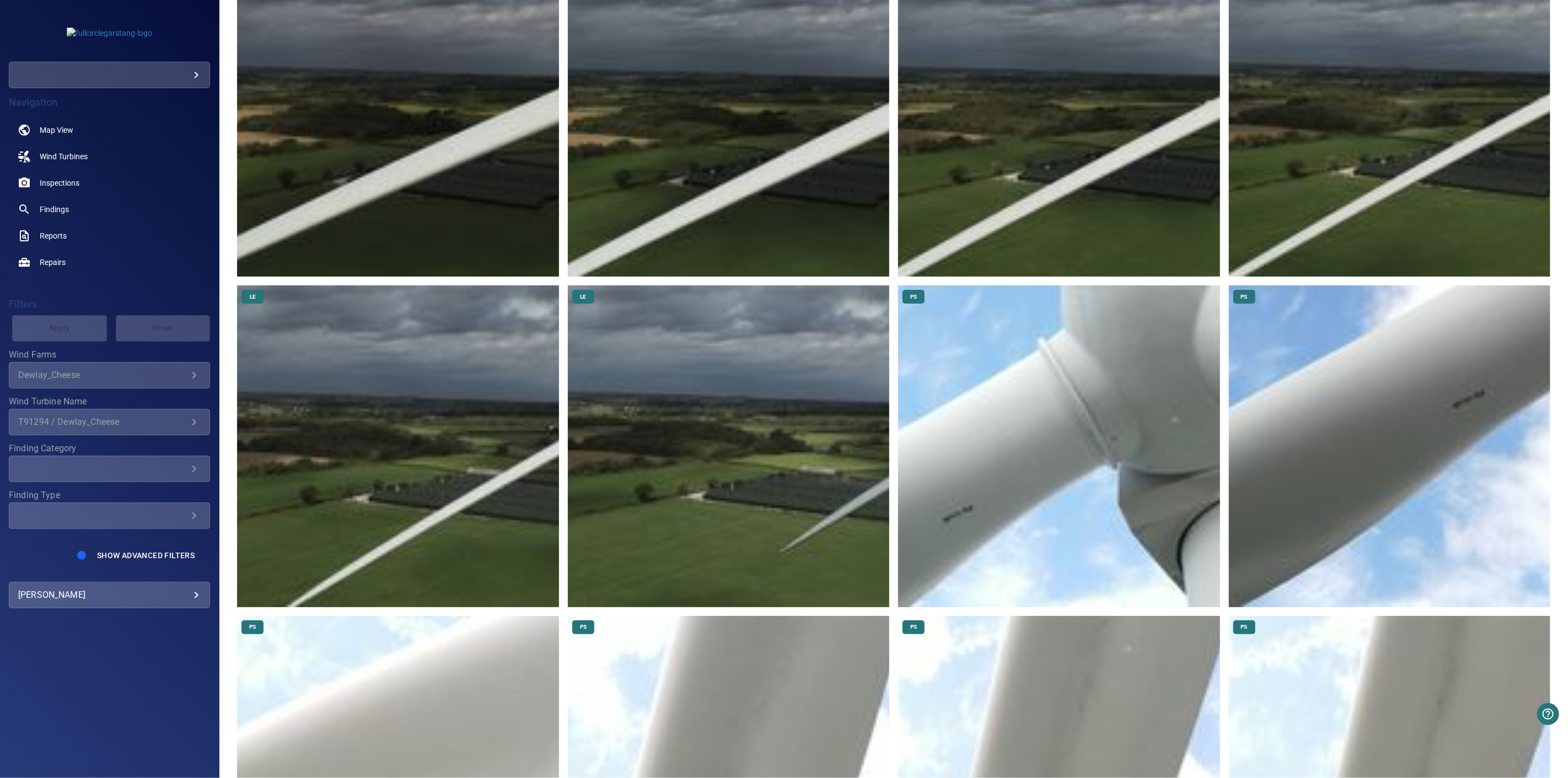
click at [793, 453] on img at bounding box center [729, 446] width 321 height 321
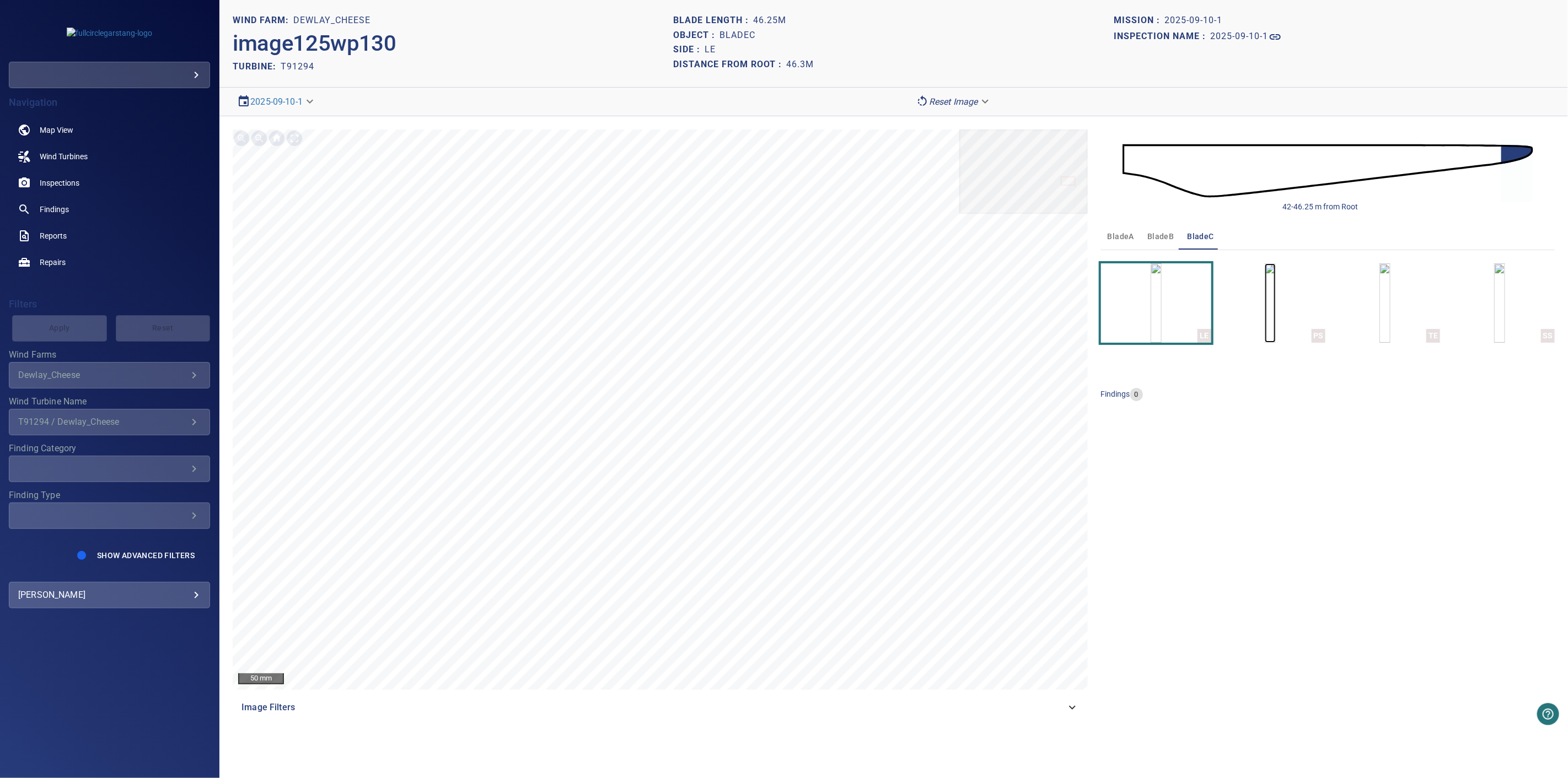
click at [1276, 327] on img "button" at bounding box center [1271, 303] width 11 height 79
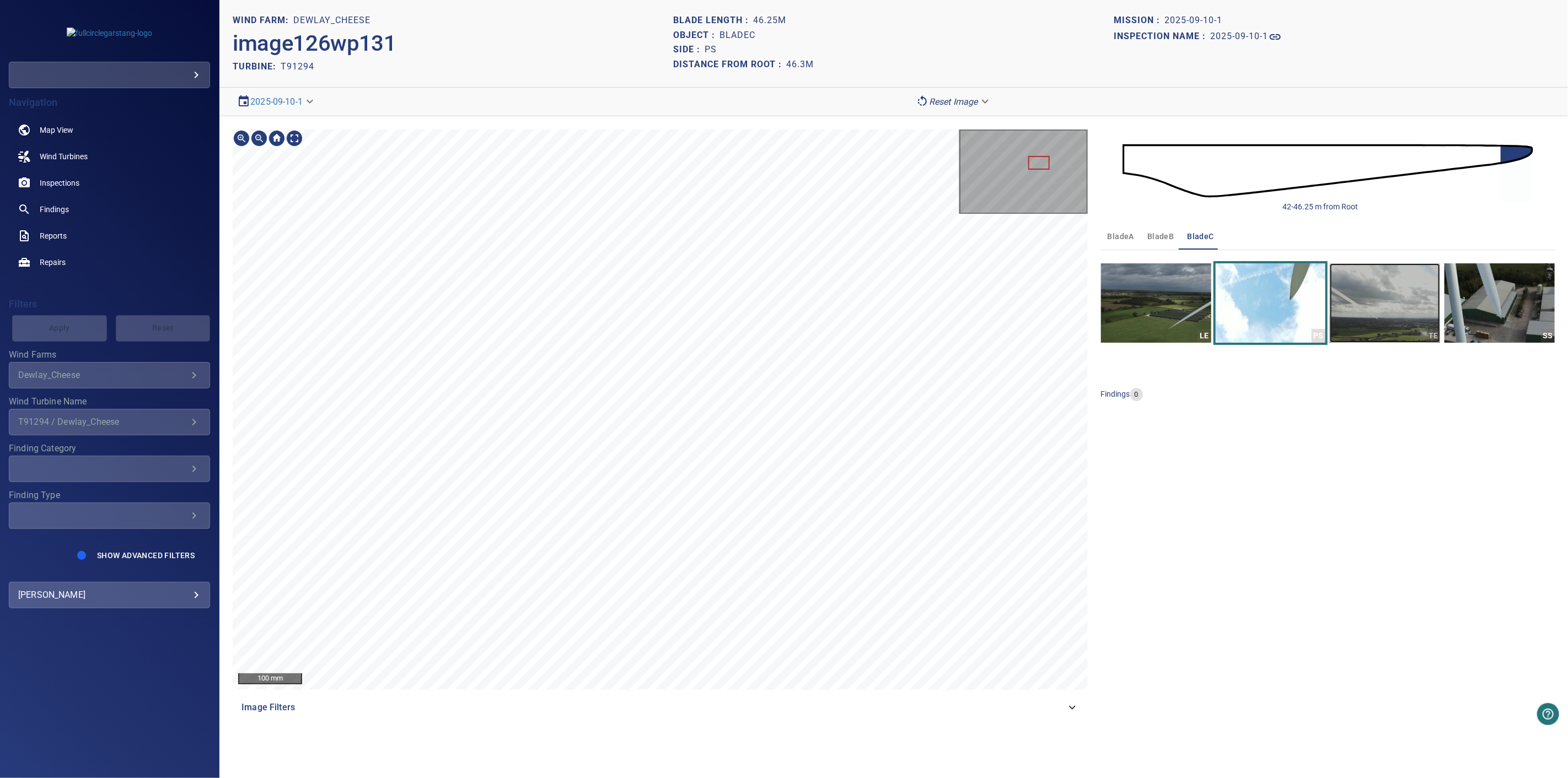
click at [1364, 299] on img "button" at bounding box center [1385, 303] width 110 height 79
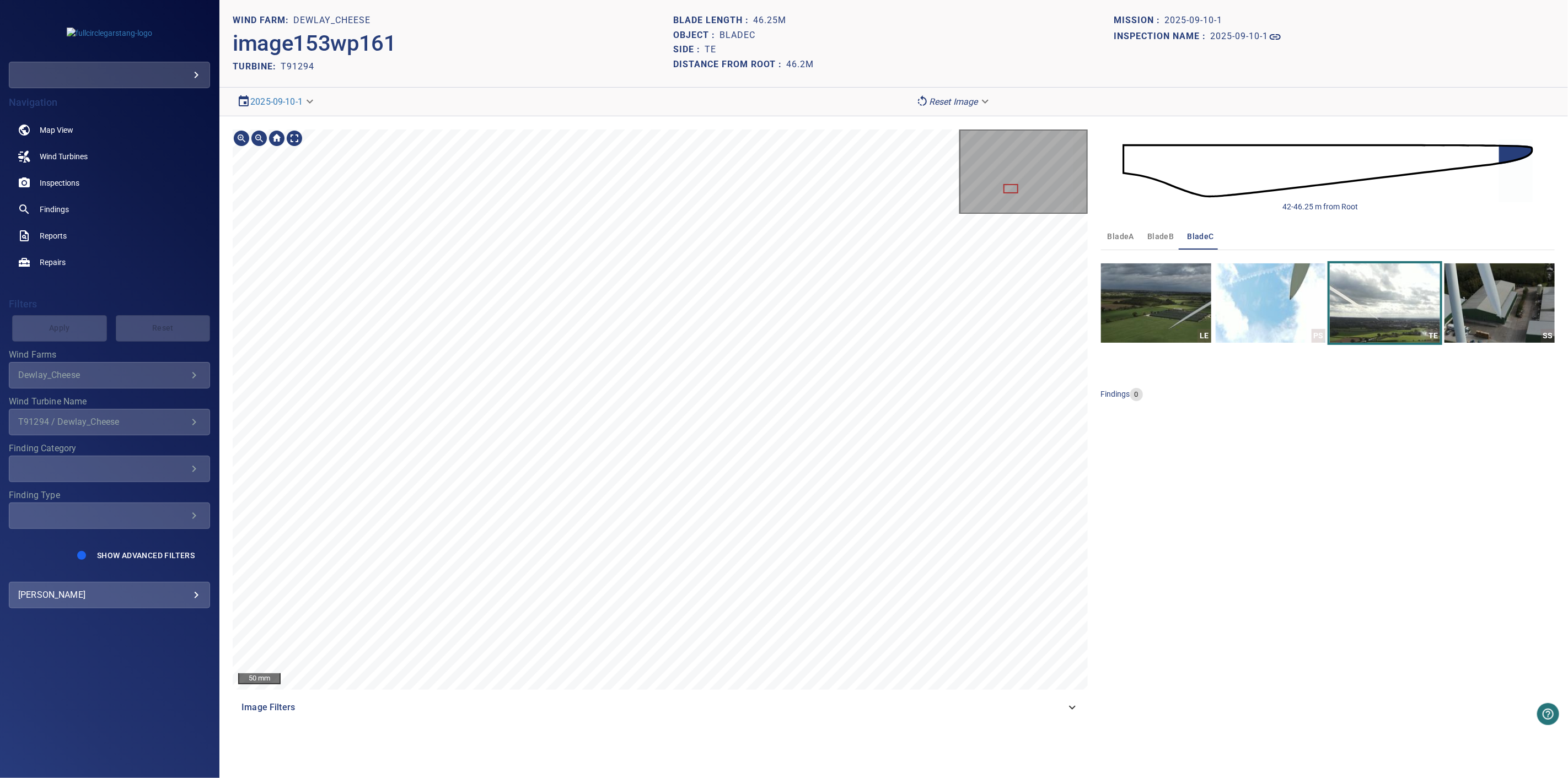
click at [1148, 584] on div "50 mm Image Filters 42-46.25 m from Root bladeA bladeB bladeC LE PS TE SS findi…" at bounding box center [894, 425] width 1349 height 618
click at [1484, 298] on img "button" at bounding box center [1500, 303] width 110 height 79
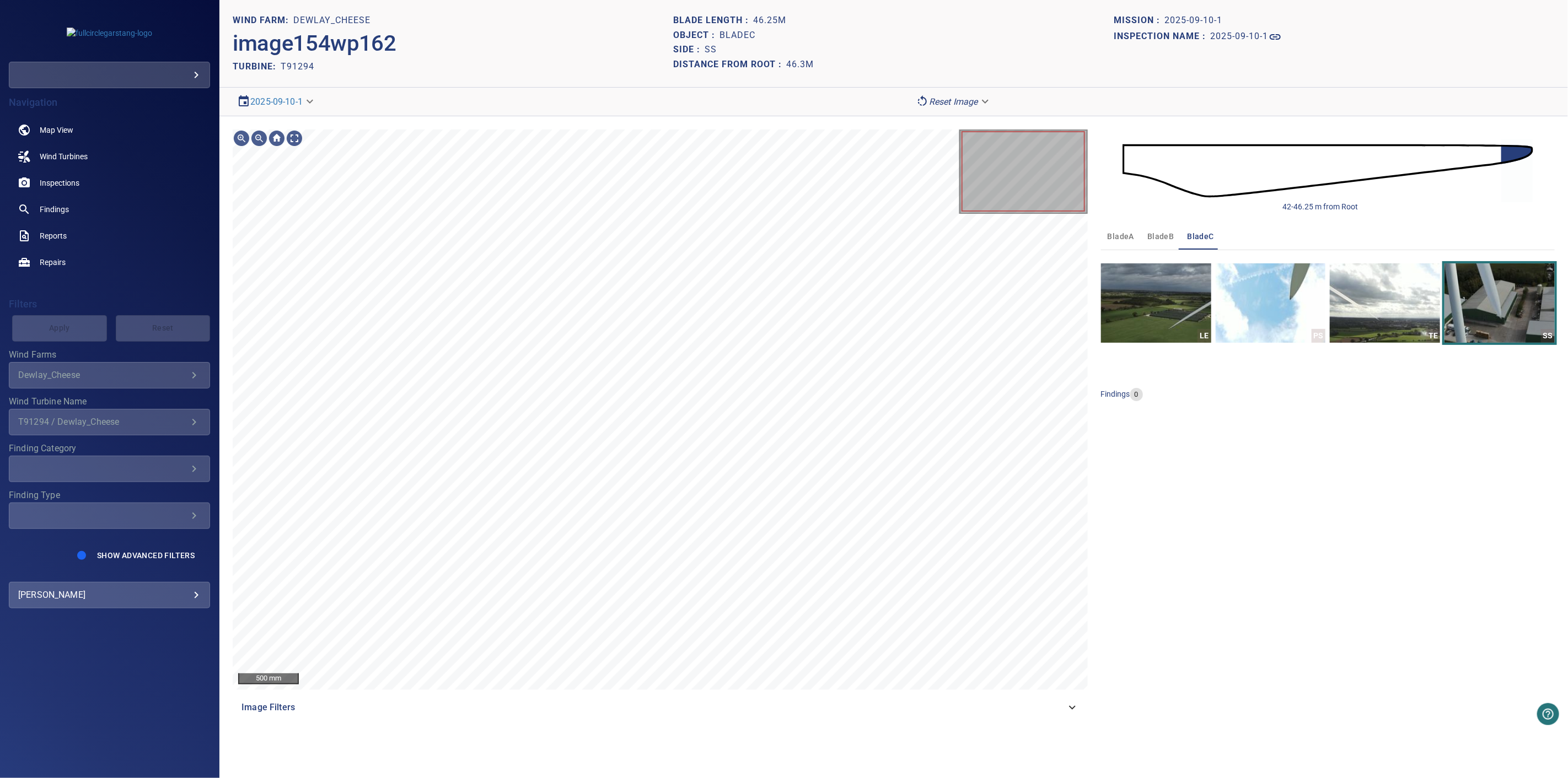
click at [1132, 241] on span "bladeA" at bounding box center [1121, 236] width 26 height 13
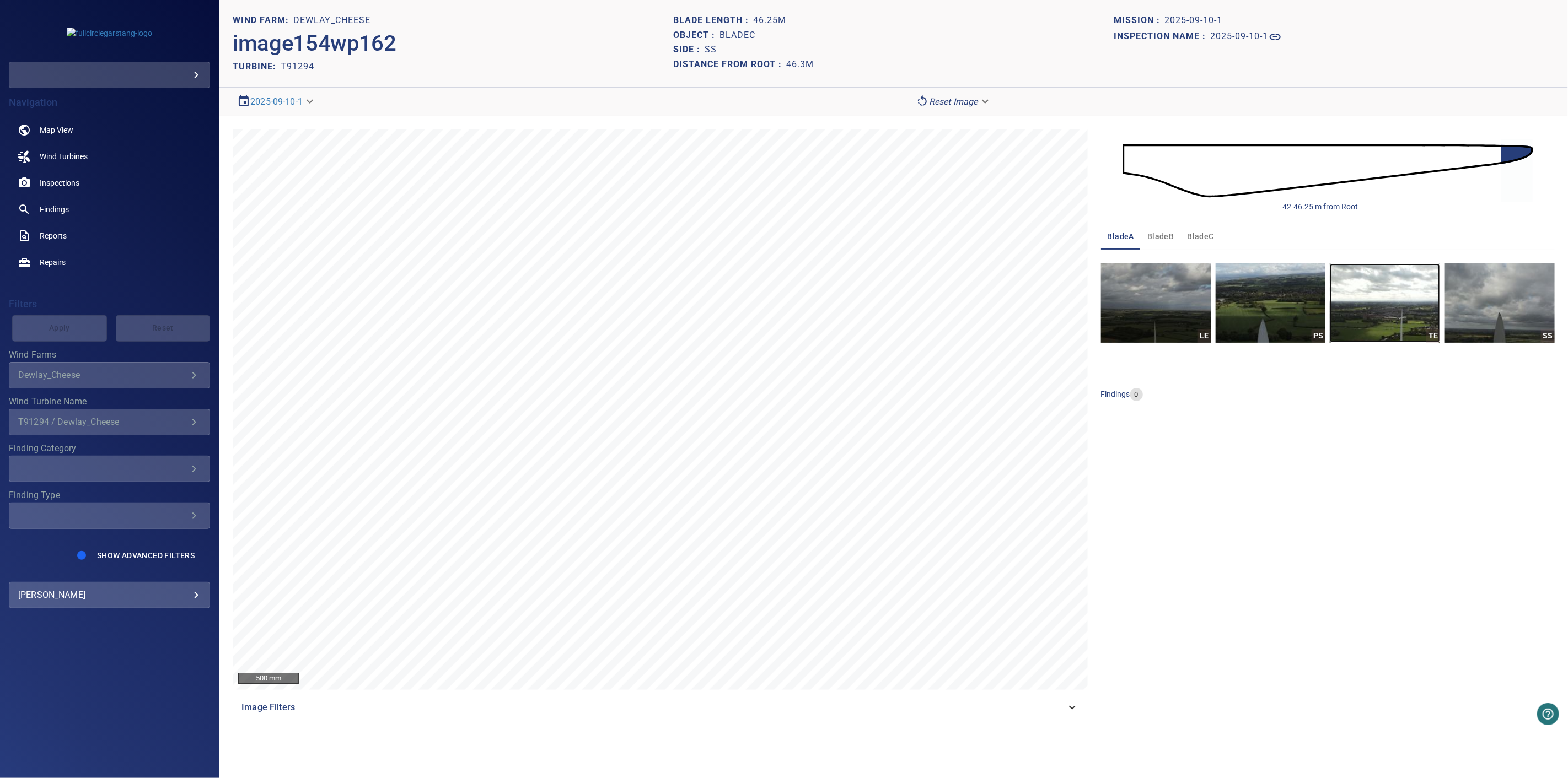
click at [1400, 310] on img "button" at bounding box center [1385, 303] width 110 height 79
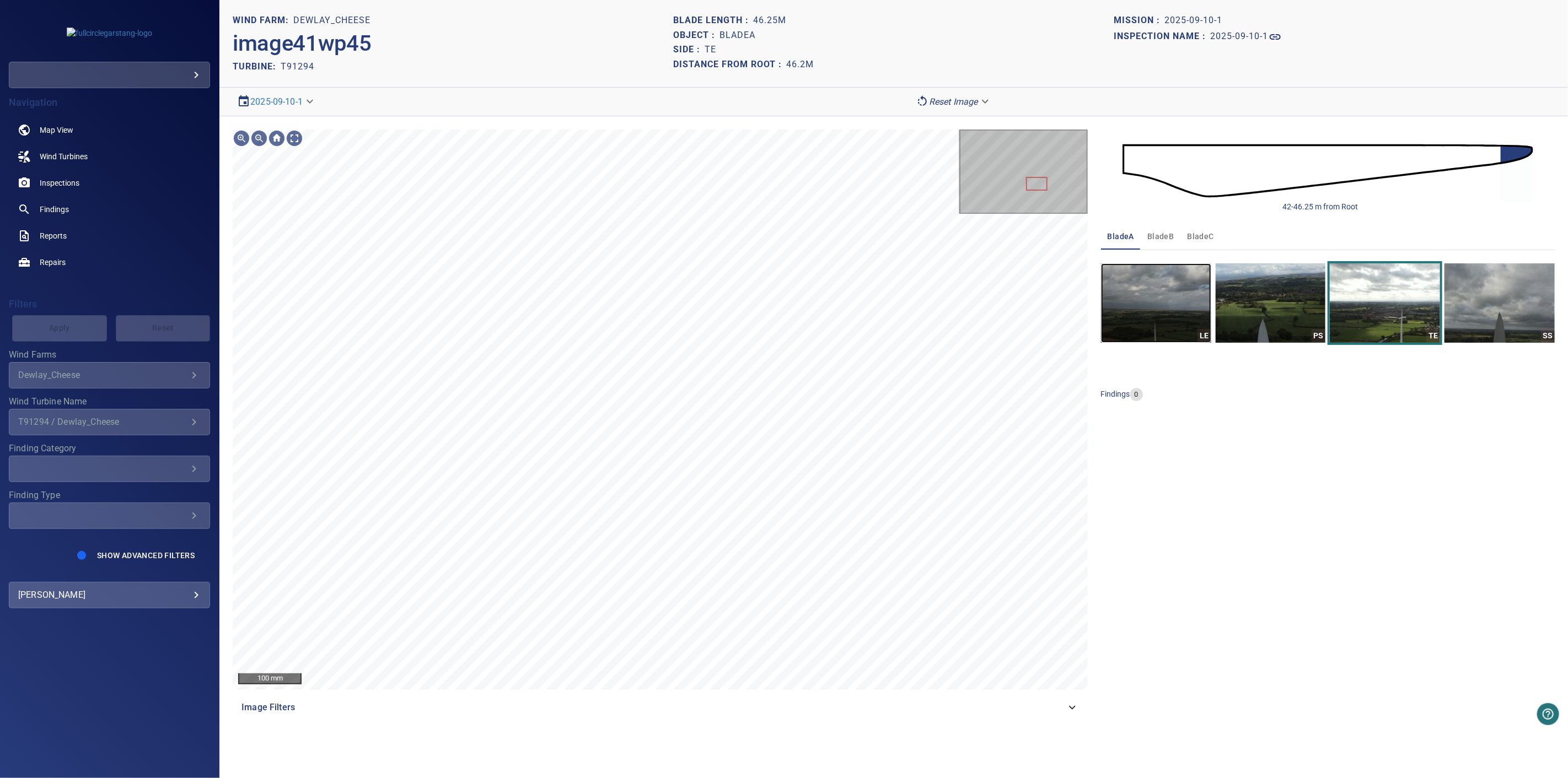
click at [1160, 310] on img "button" at bounding box center [1156, 303] width 110 height 79
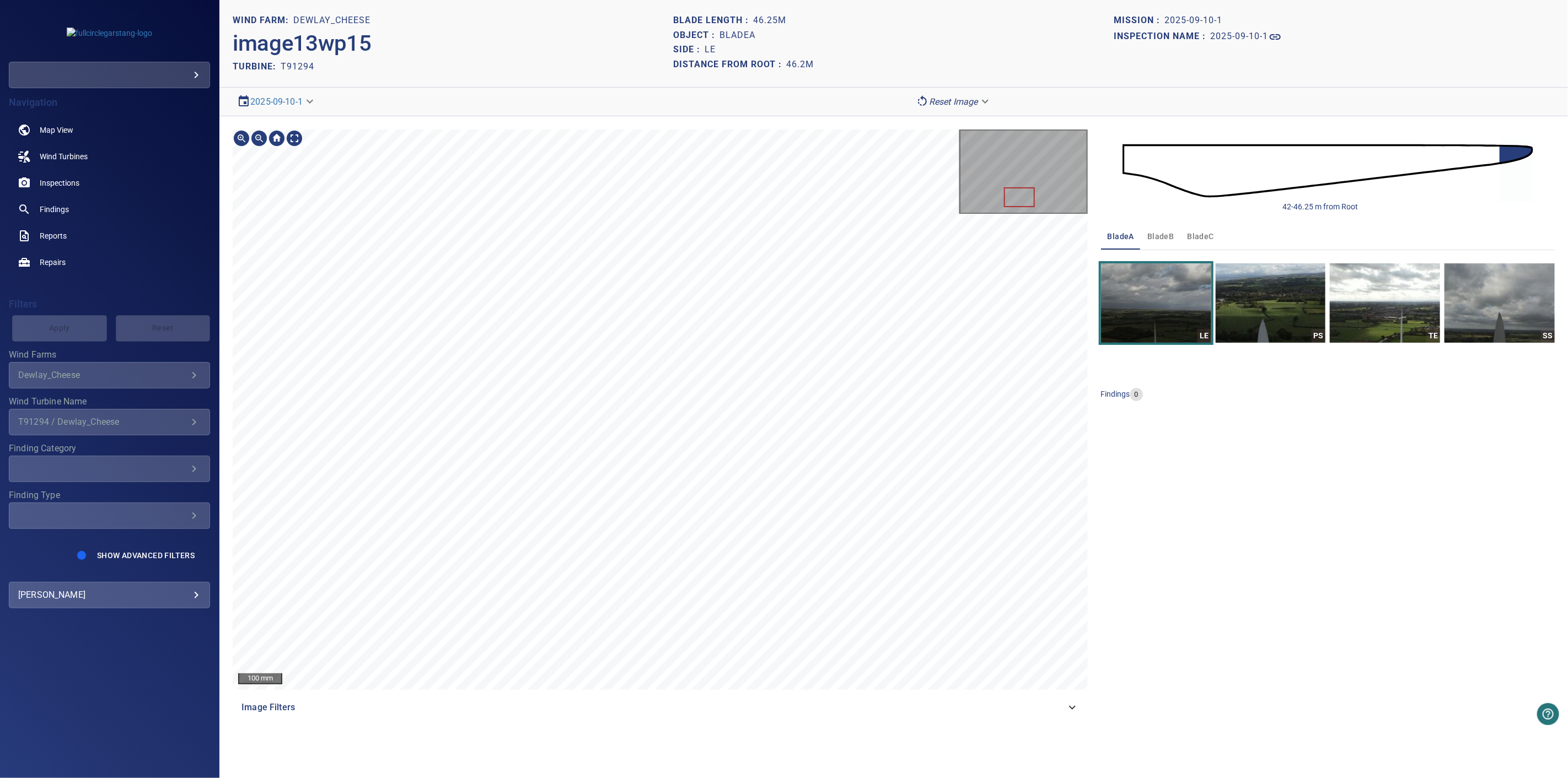
click at [567, 708] on span "Image Filters" at bounding box center [653, 707] width 824 height 13
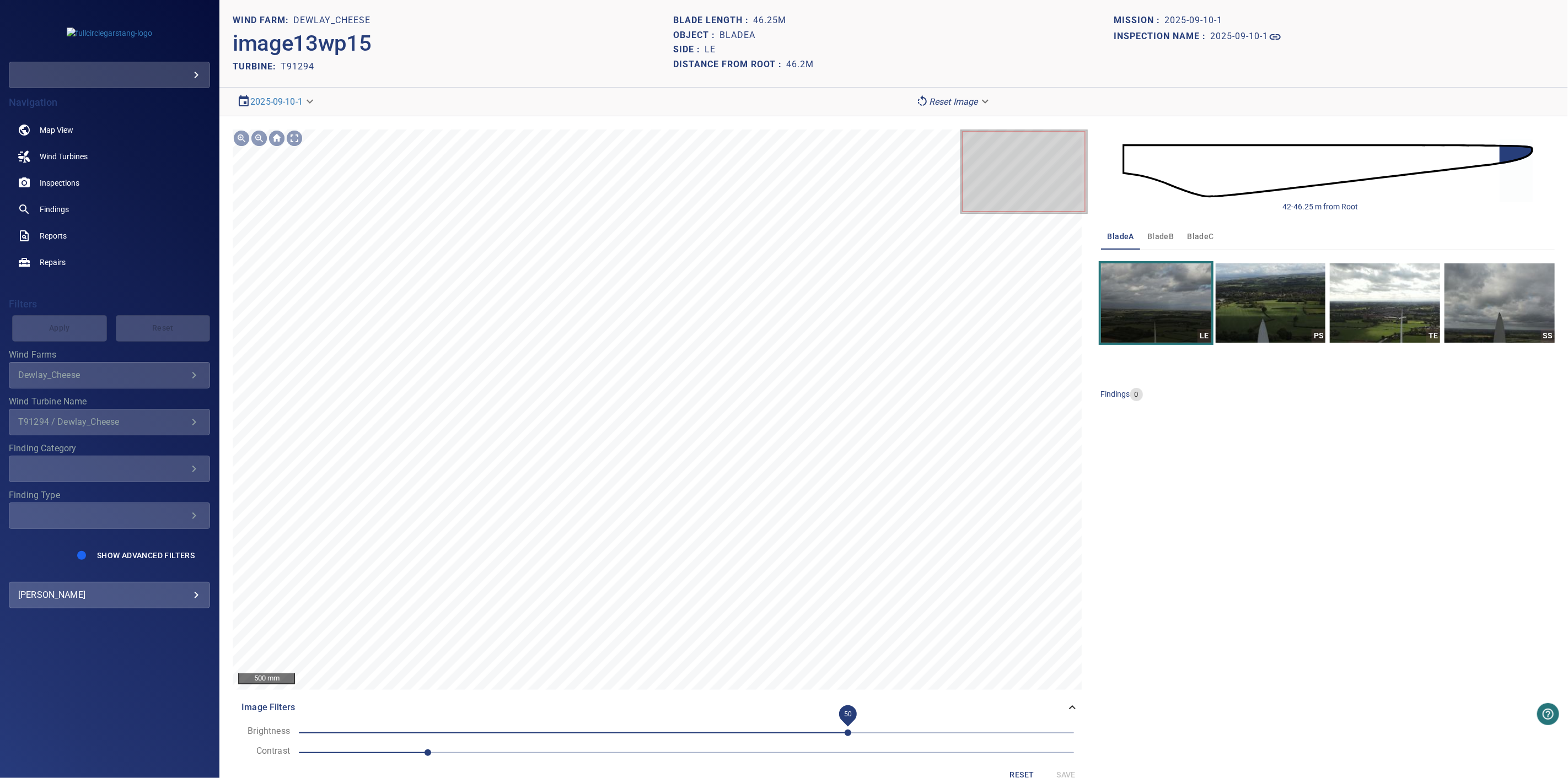
drag, startPoint x: 685, startPoint y: 733, endPoint x: 850, endPoint y: 730, distance: 165.0
click at [850, 730] on span "50" at bounding box center [848, 733] width 6 height 6
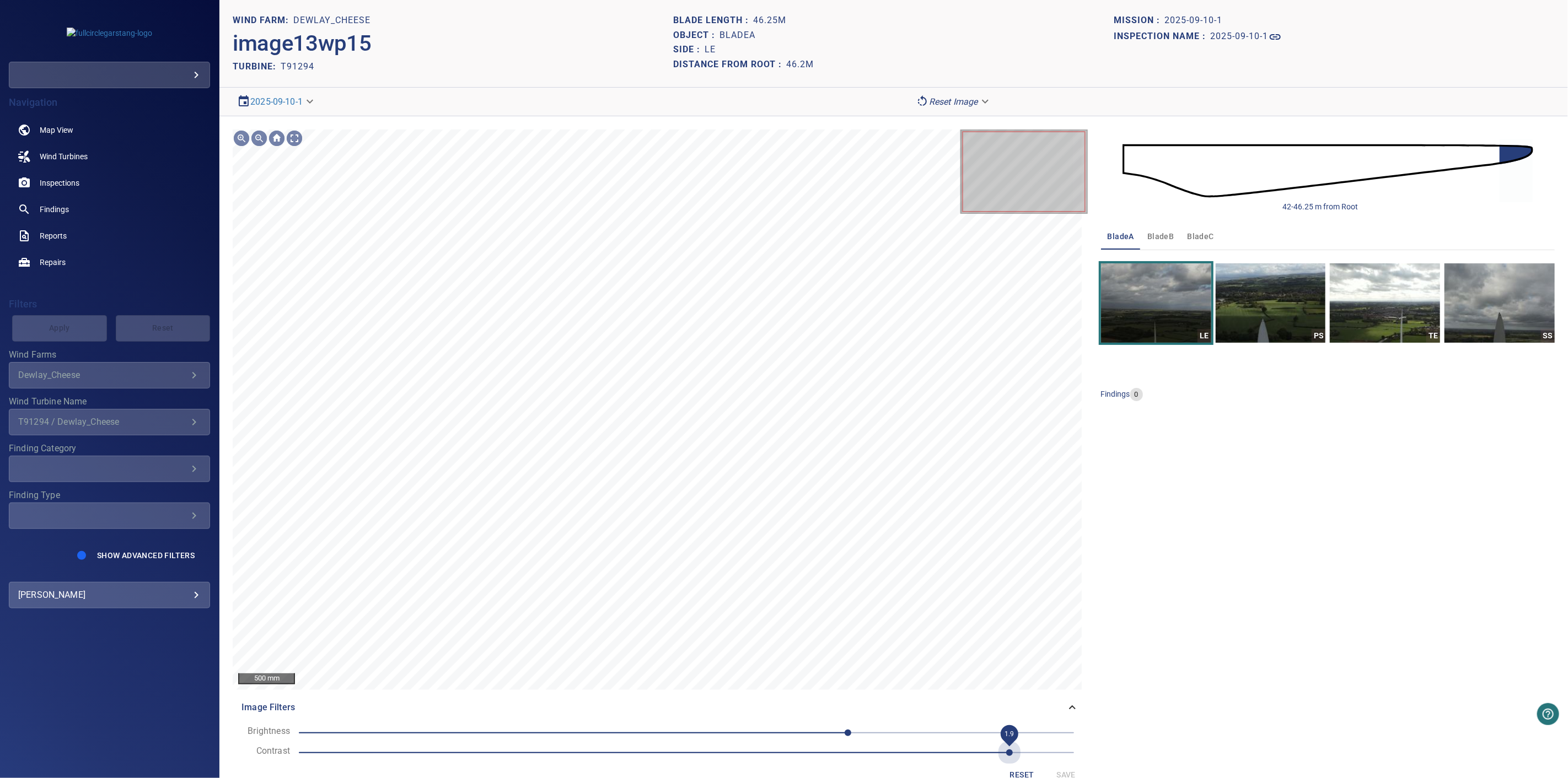
drag, startPoint x: 436, startPoint y: 753, endPoint x: 1034, endPoint y: 747, distance: 598.0
click at [1034, 747] on span "1.9" at bounding box center [686, 753] width 776 height 16
drag, startPoint x: 828, startPoint y: 729, endPoint x: 776, endPoint y: 734, distance: 52.2
click at [812, 734] on span "40" at bounding box center [815, 733] width 6 height 6
click at [1265, 331] on img "button" at bounding box center [1271, 303] width 110 height 79
